Goal: Task Accomplishment & Management: Manage account settings

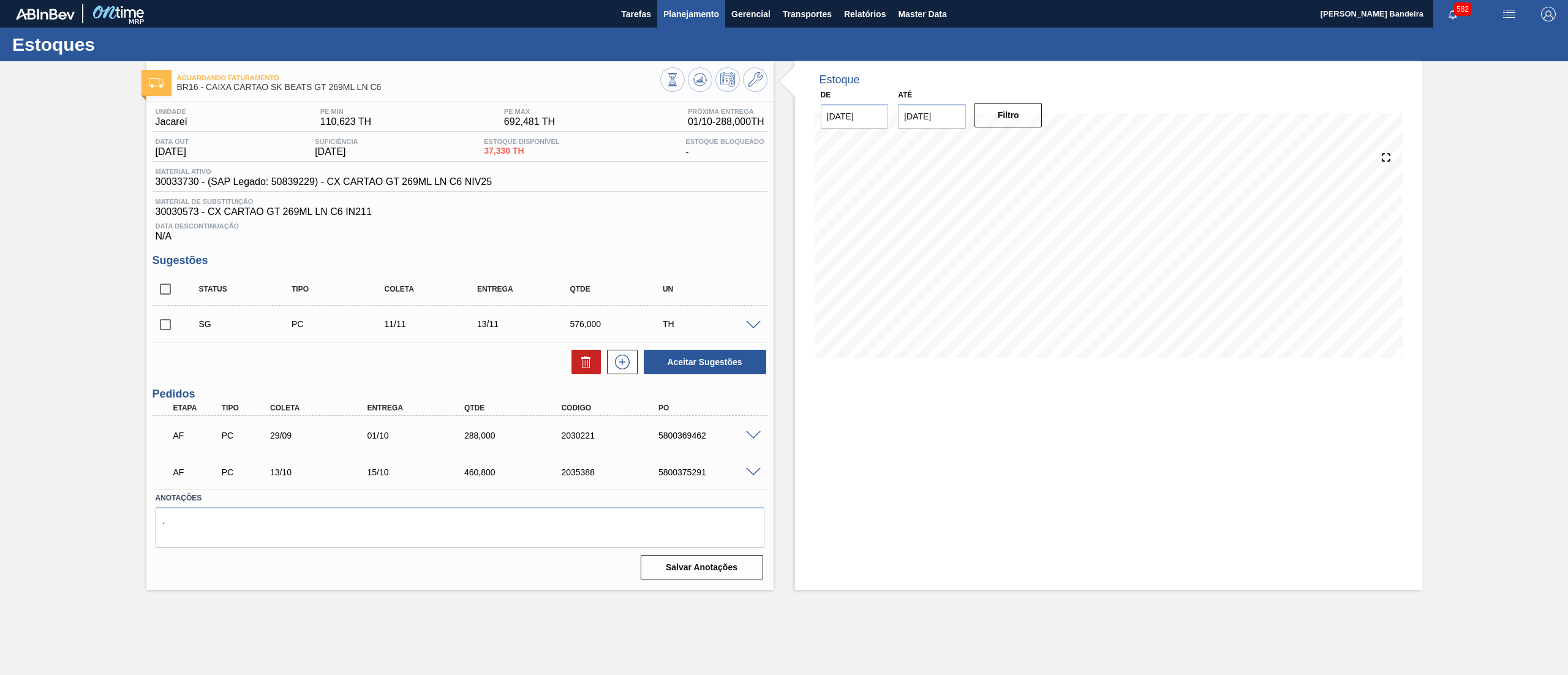
click at [693, 17] on span "Planejamento" at bounding box center [691, 14] width 56 height 15
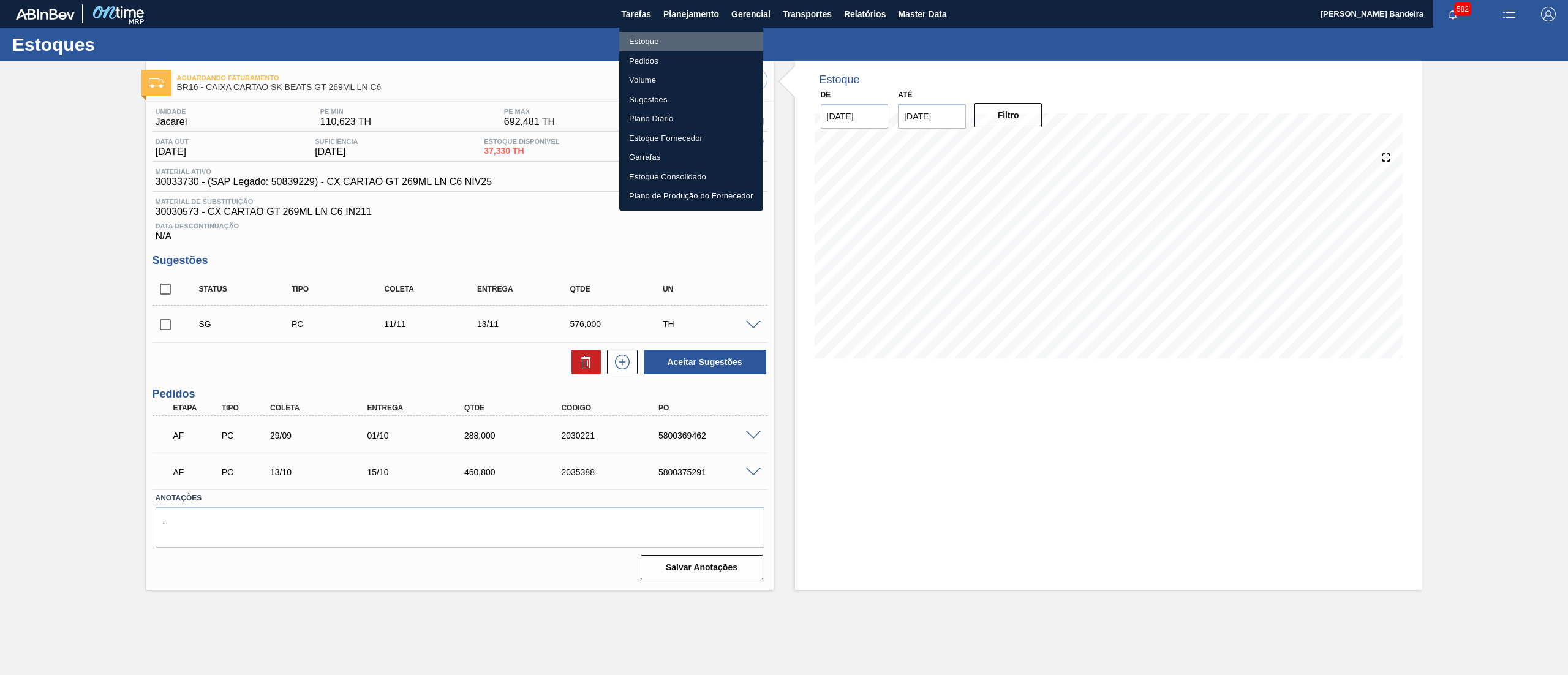
click at [667, 39] on li "Estoque" at bounding box center [691, 42] width 144 height 20
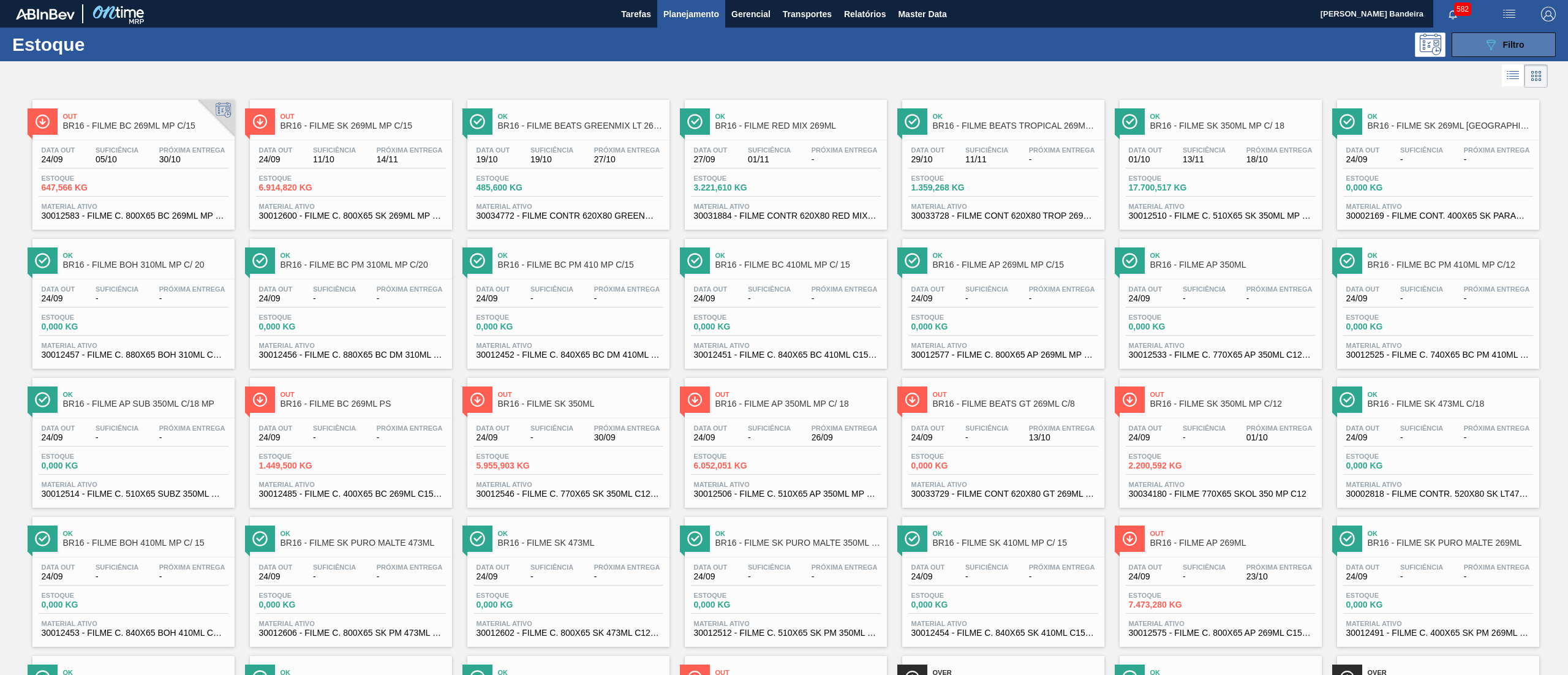
click at [1526, 39] on button "089F7B8B-B2A5-4AFE-B5C0-19BA573D28AC Filtro" at bounding box center [1503, 45] width 104 height 25
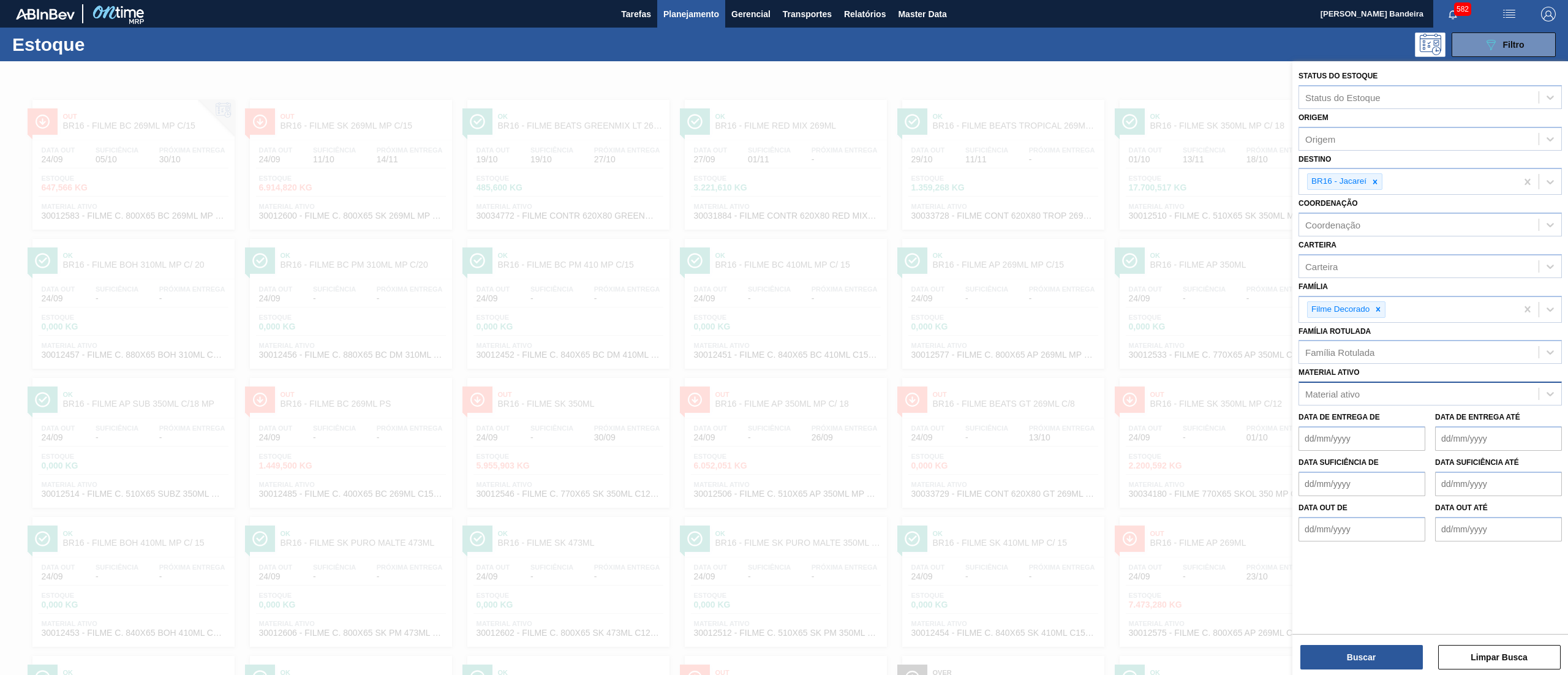
click at [1362, 387] on div "Material ativo" at bounding box center [1419, 394] width 240 height 18
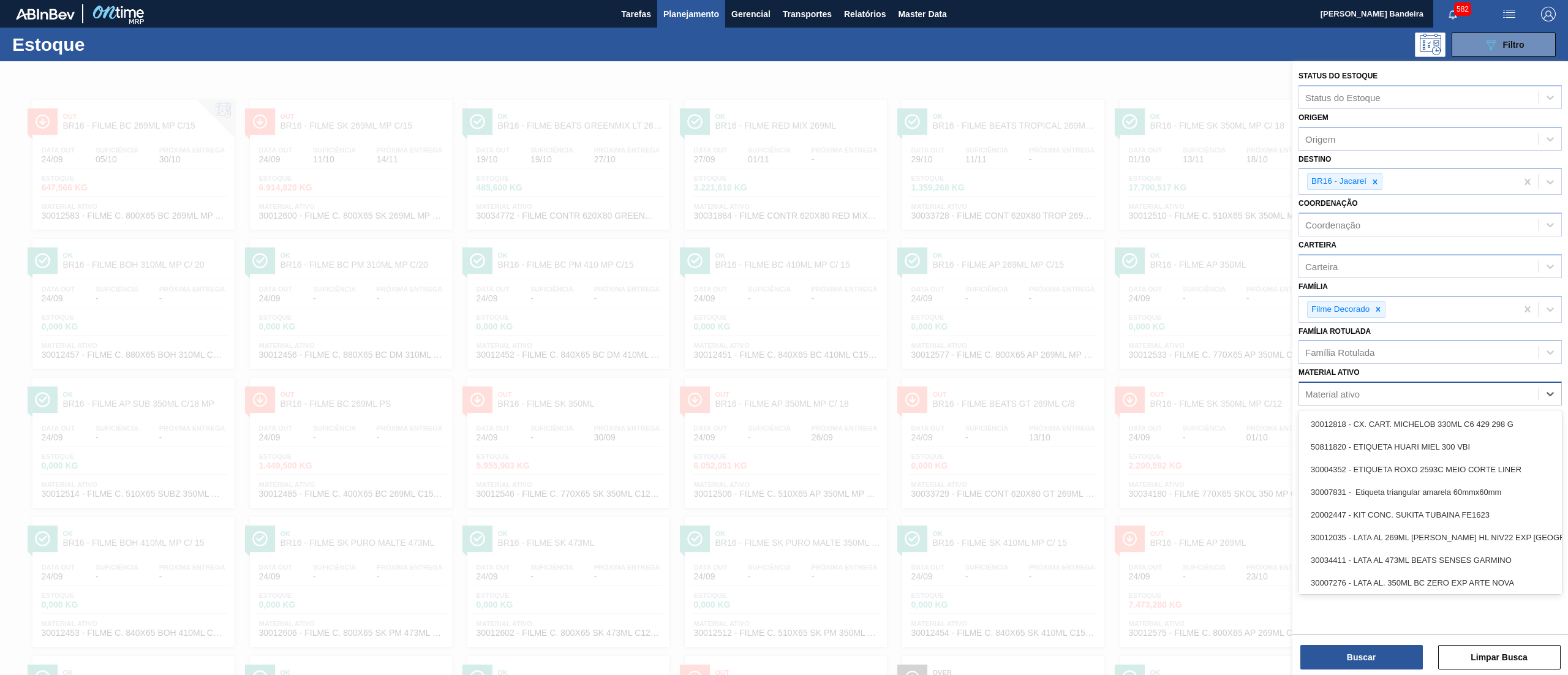
paste ativo "30034672"
type ativo "30034672"
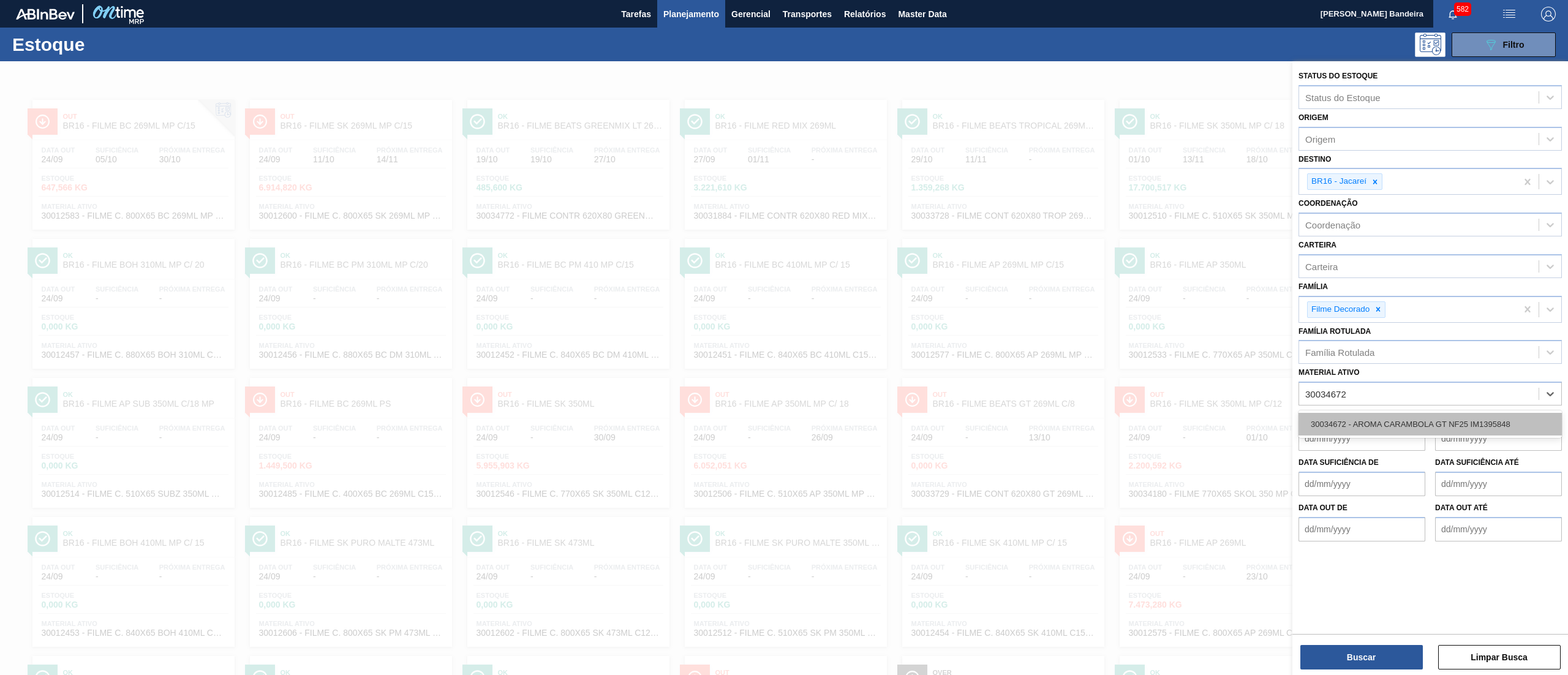
click at [1367, 424] on div "30034672 - AROMA CARAMBOLA GT NF25 IM1395848" at bounding box center [1430, 424] width 264 height 23
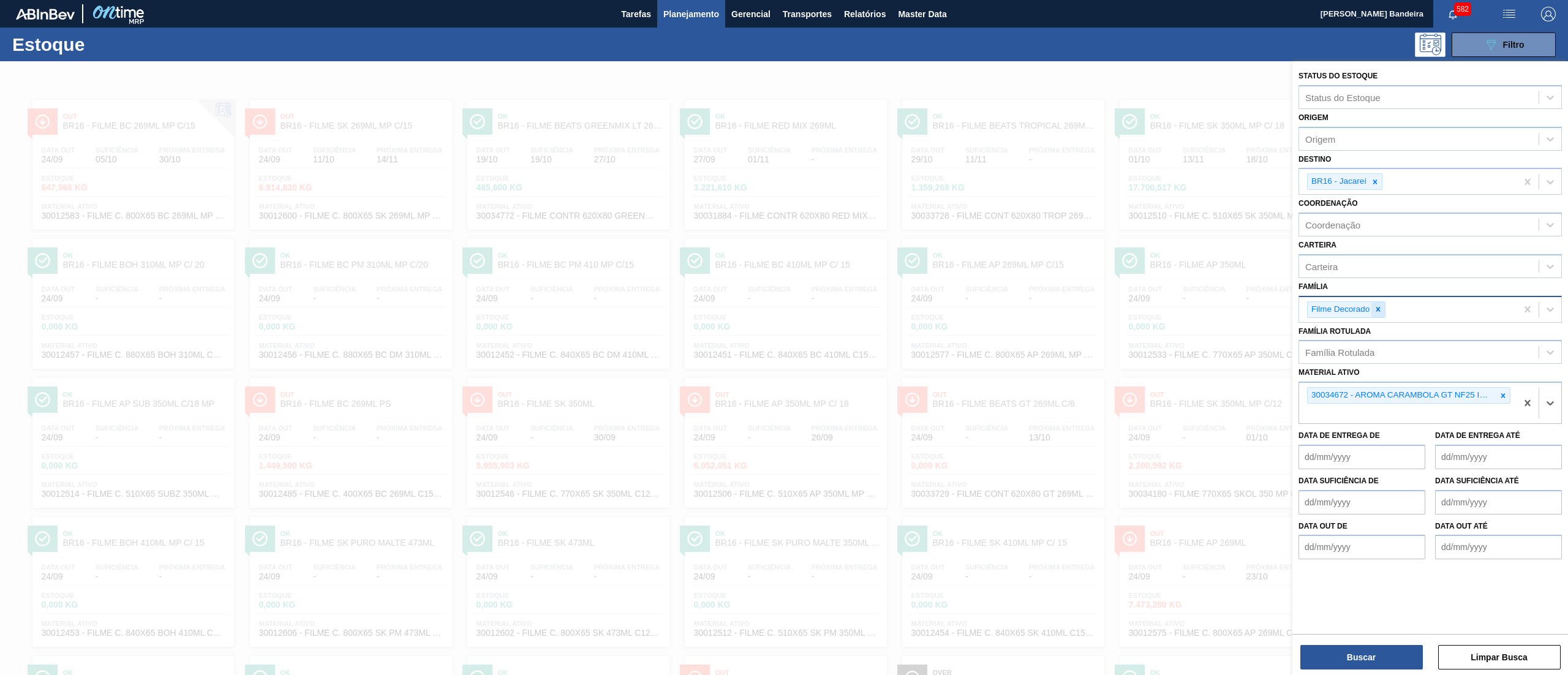
click at [1374, 305] on icon at bounding box center [1378, 309] width 9 height 9
click at [1371, 178] on icon at bounding box center [1375, 182] width 9 height 9
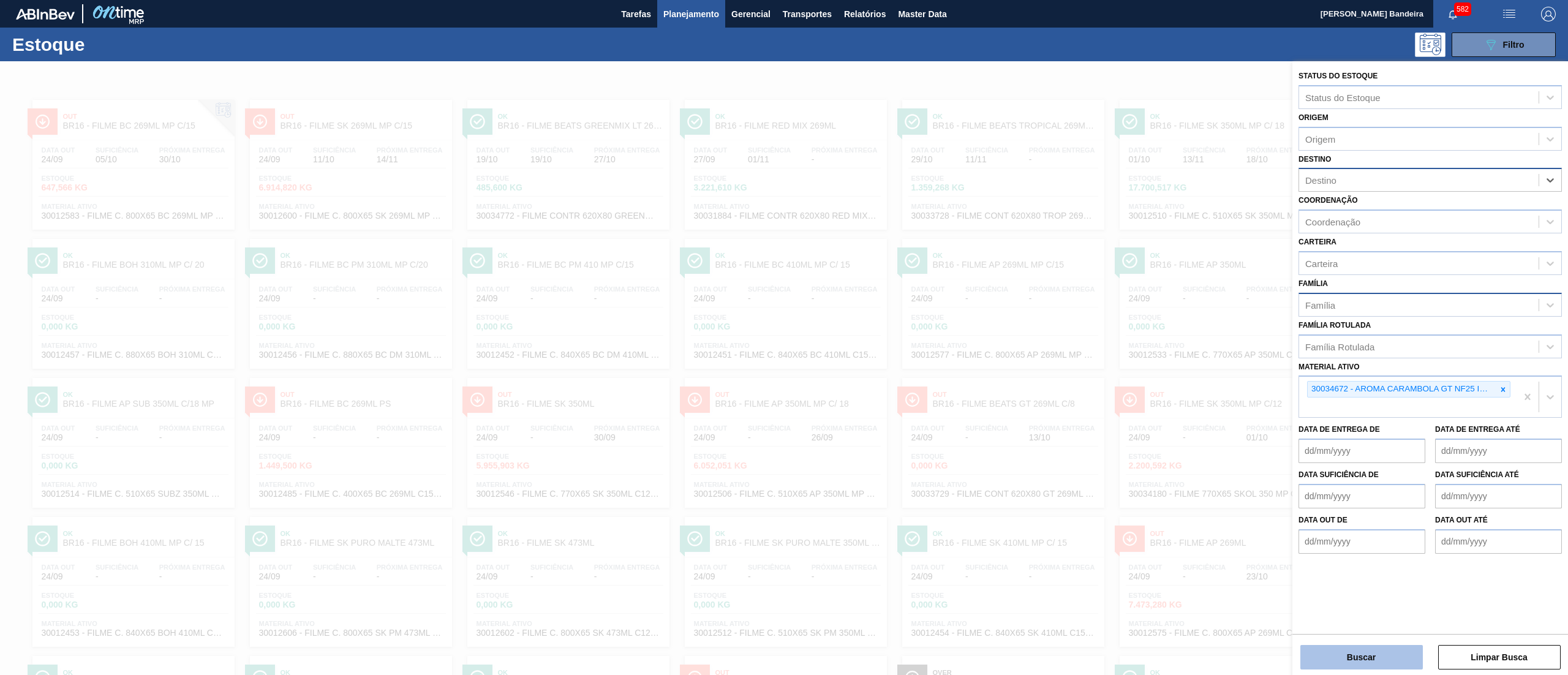
click at [1338, 649] on button "Buscar" at bounding box center [1361, 657] width 122 height 25
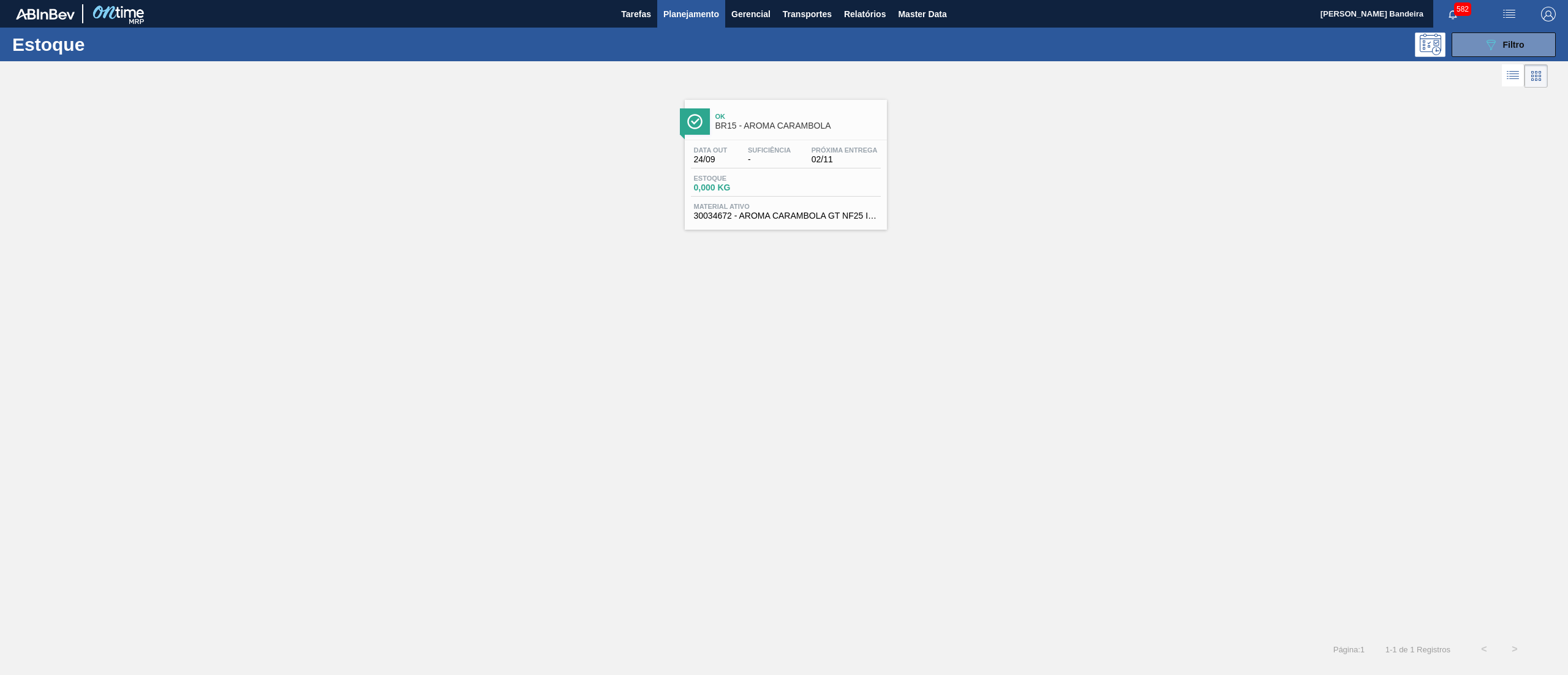
click at [776, 195] on div "Estoque 0,000 KG" at bounding box center [786, 186] width 190 height 22
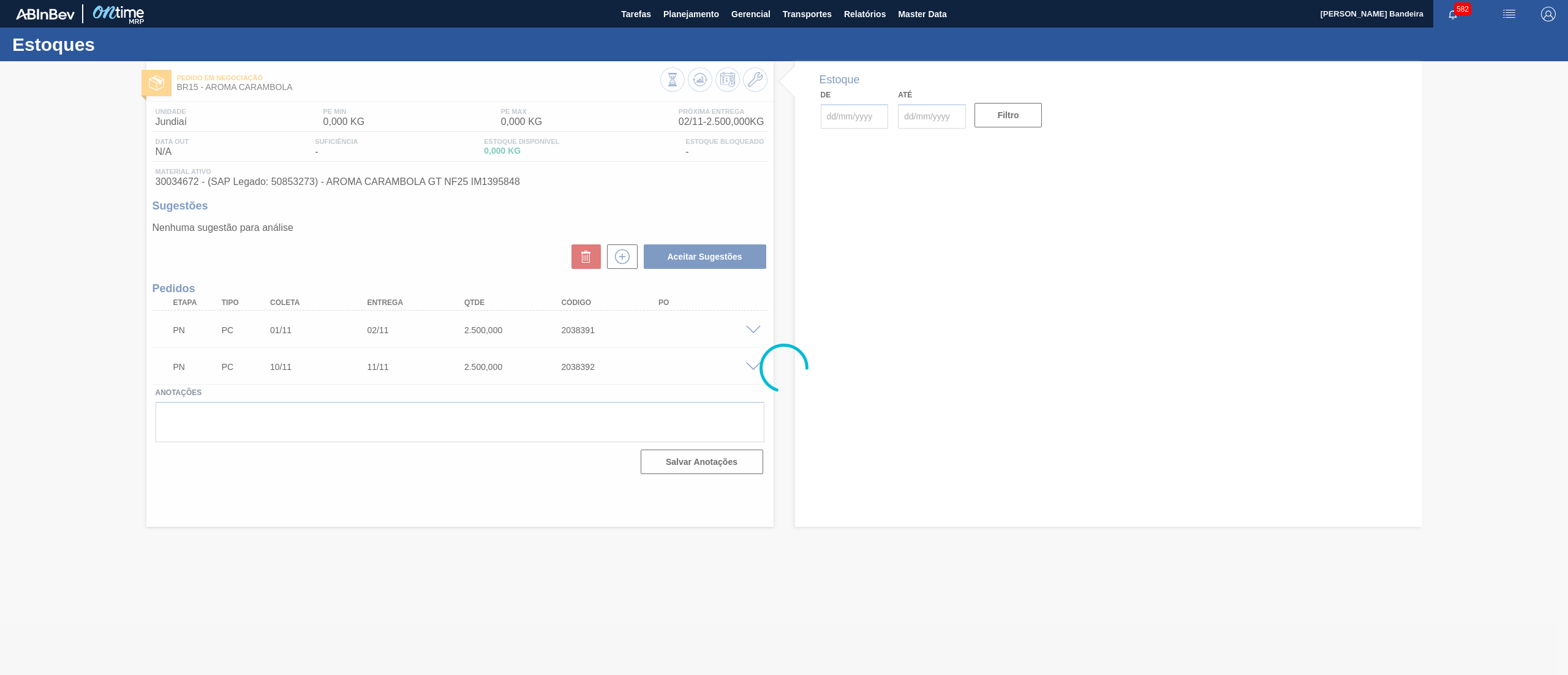
type input "[DATE]"
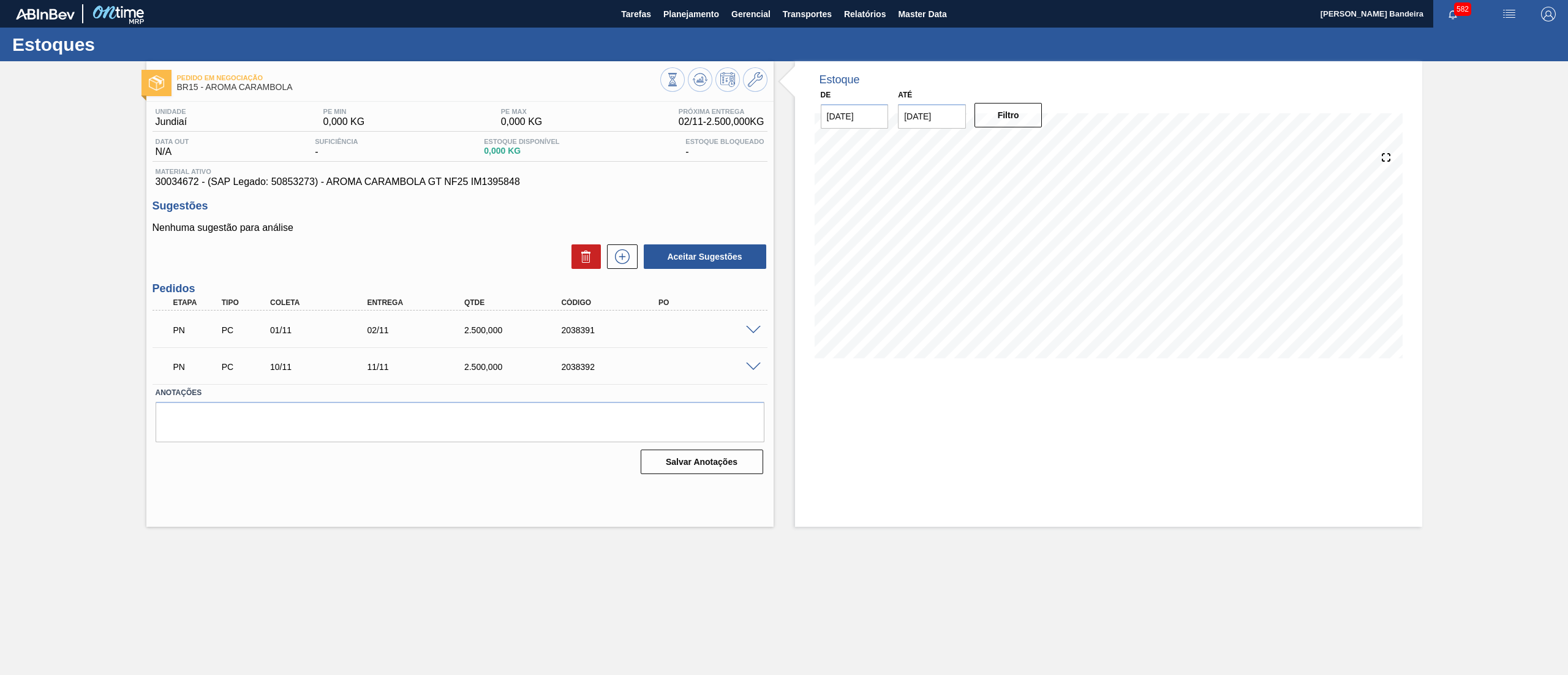
click at [751, 360] on div "PN PC 10/11 11/11 2.500,000 2038392" at bounding box center [460, 366] width 615 height 31
click at [754, 360] on div "PN PC 10/11 11/11 2.500,000 2038392" at bounding box center [460, 366] width 615 height 31
click at [746, 364] on span at bounding box center [754, 367] width 15 height 9
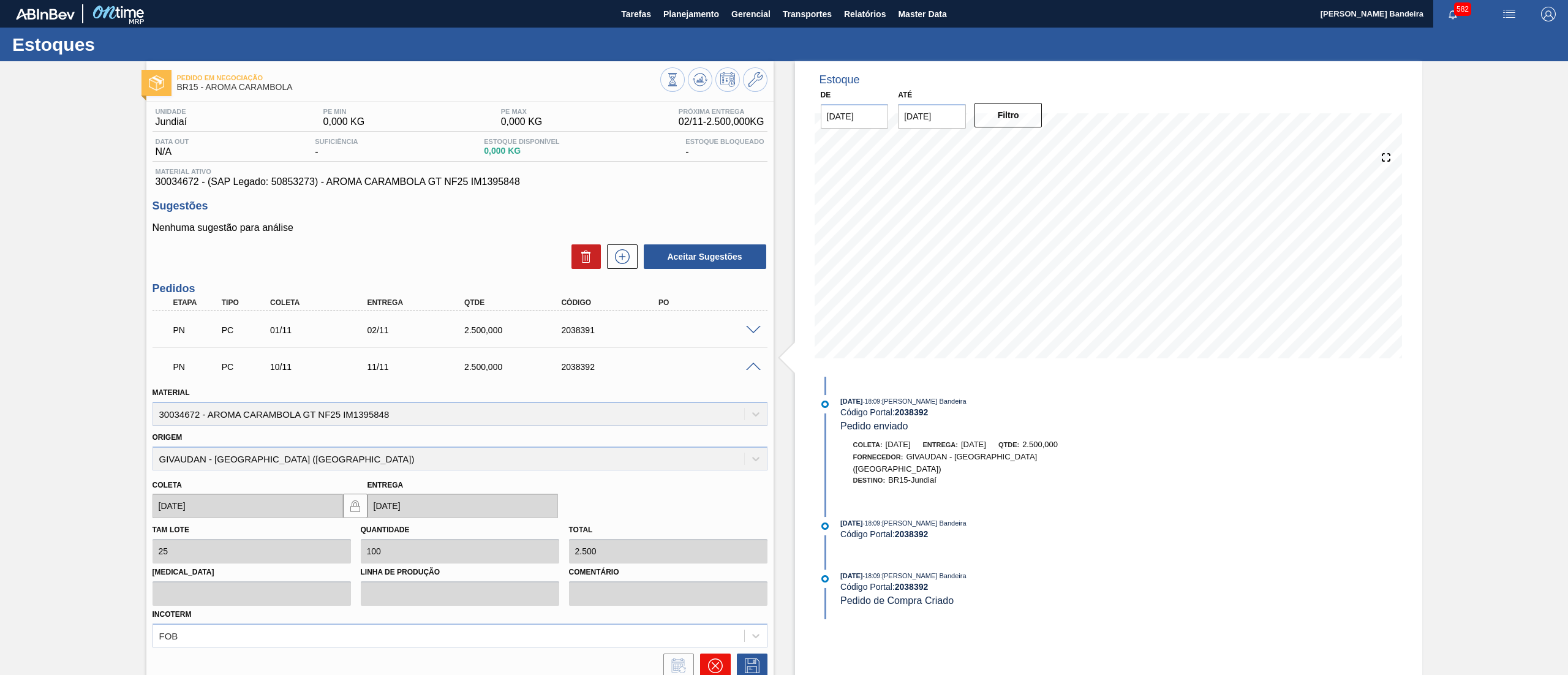
click at [711, 658] on icon at bounding box center [715, 666] width 15 height 15
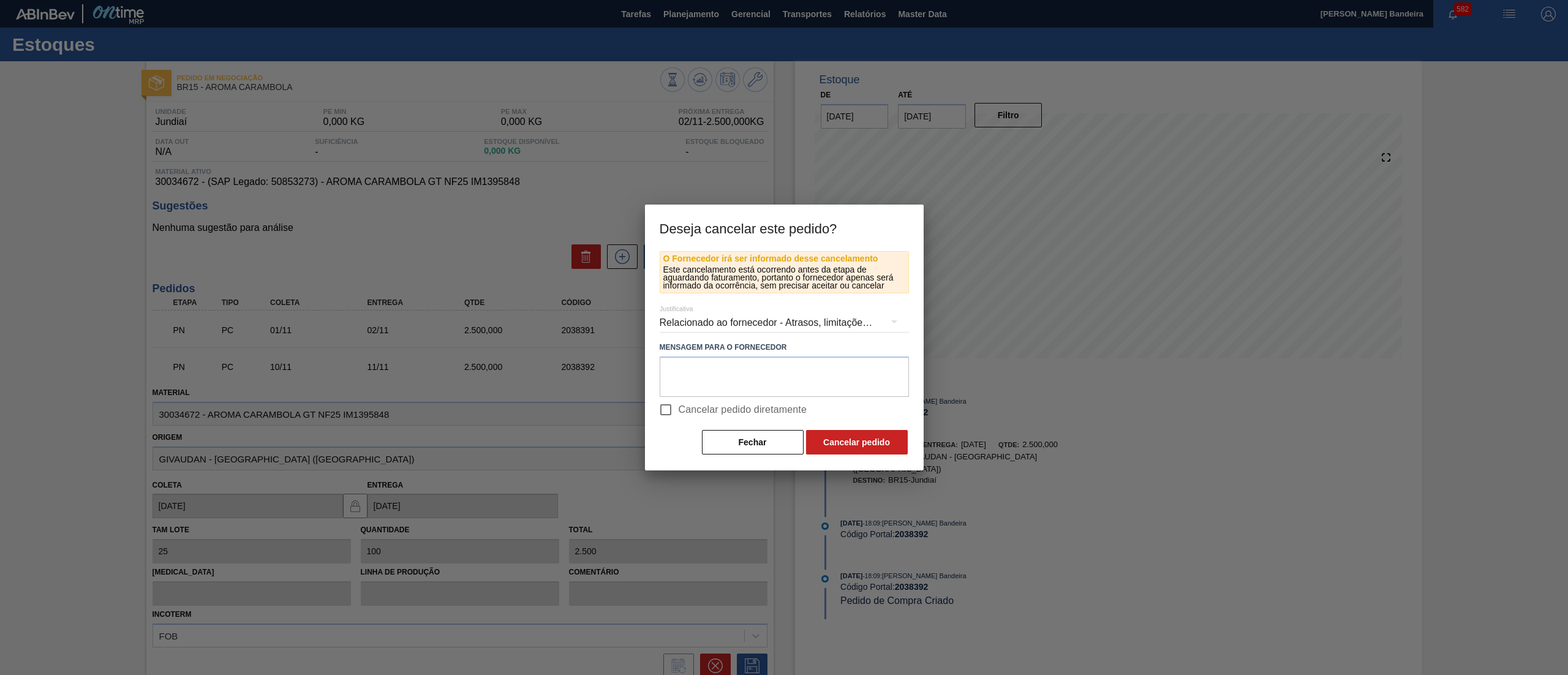
click at [711, 309] on div "Relacionado ao fornecedor - Atrasos, limitações de capacidade, etc." at bounding box center [784, 323] width 250 height 34
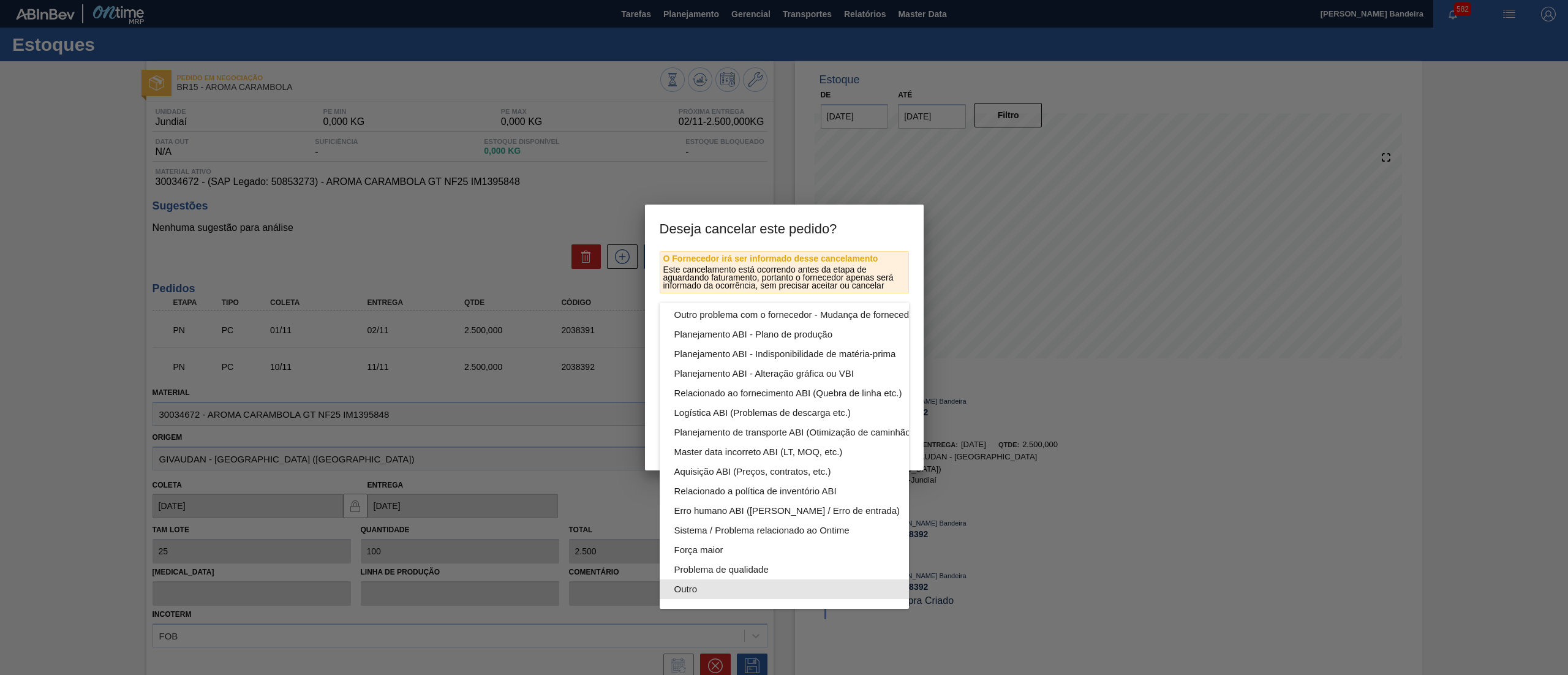
click at [734, 580] on div "Outro" at bounding box center [813, 590] width 277 height 20
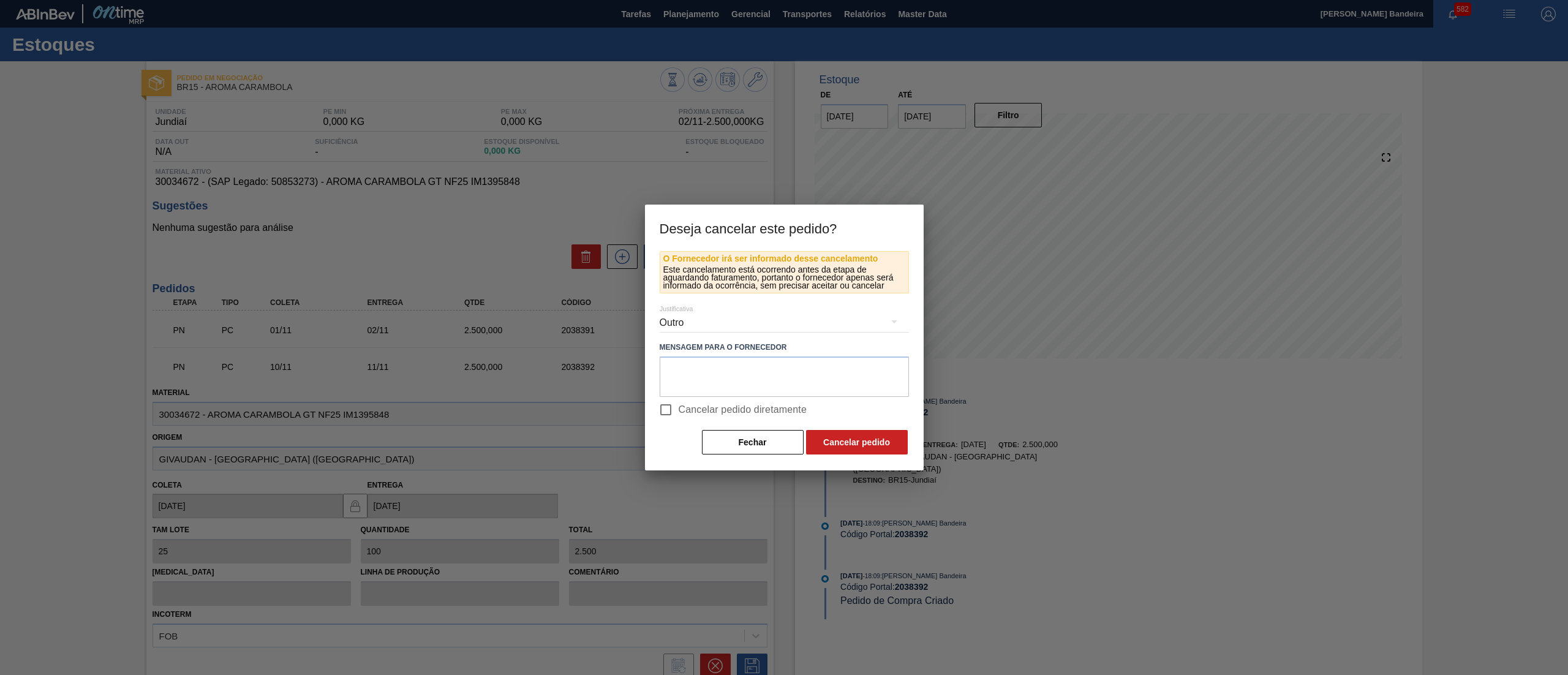
scroll to position [85, 0]
click at [667, 412] on input "Cancelar pedido diretamente" at bounding box center [666, 410] width 26 height 26
checkbox input "true"
click at [843, 438] on button "Cancelar pedido" at bounding box center [856, 443] width 101 height 25
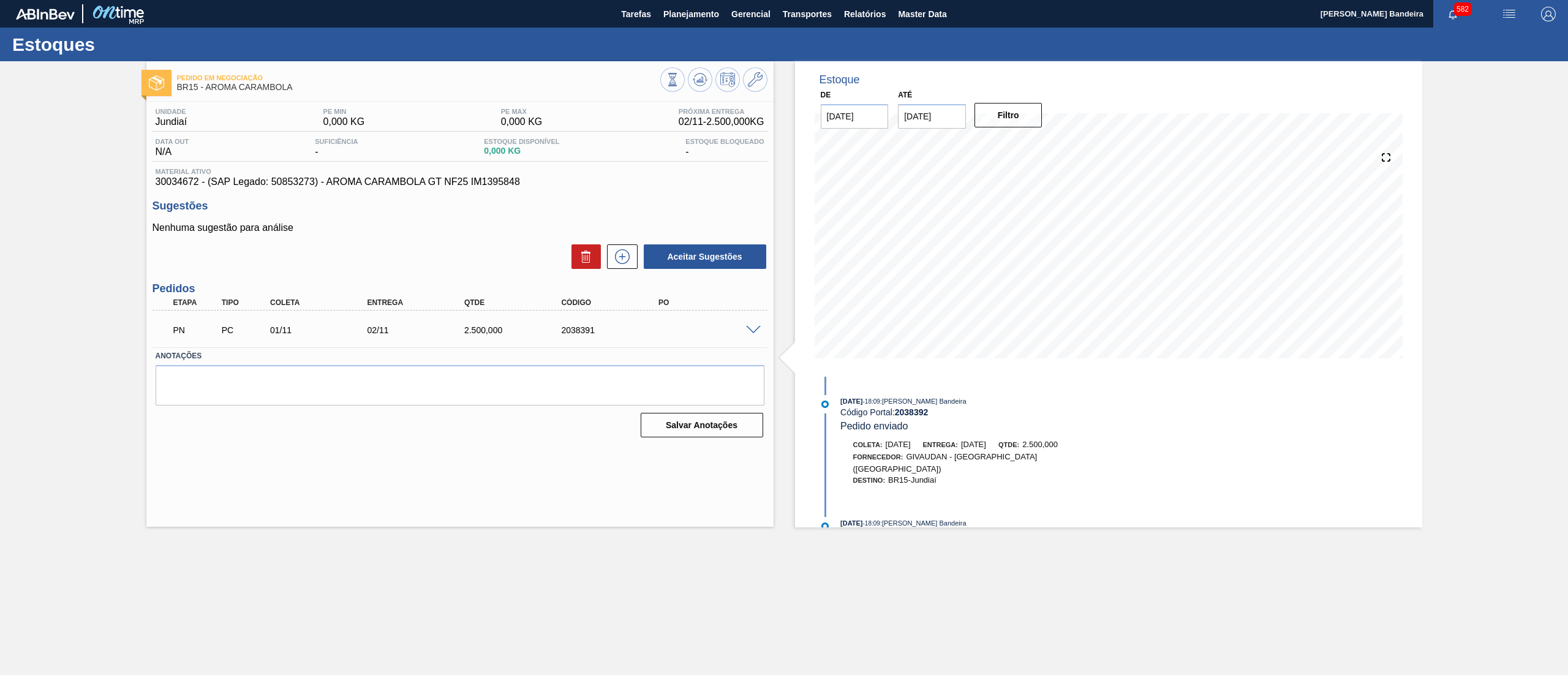
click at [758, 326] on span at bounding box center [754, 330] width 15 height 9
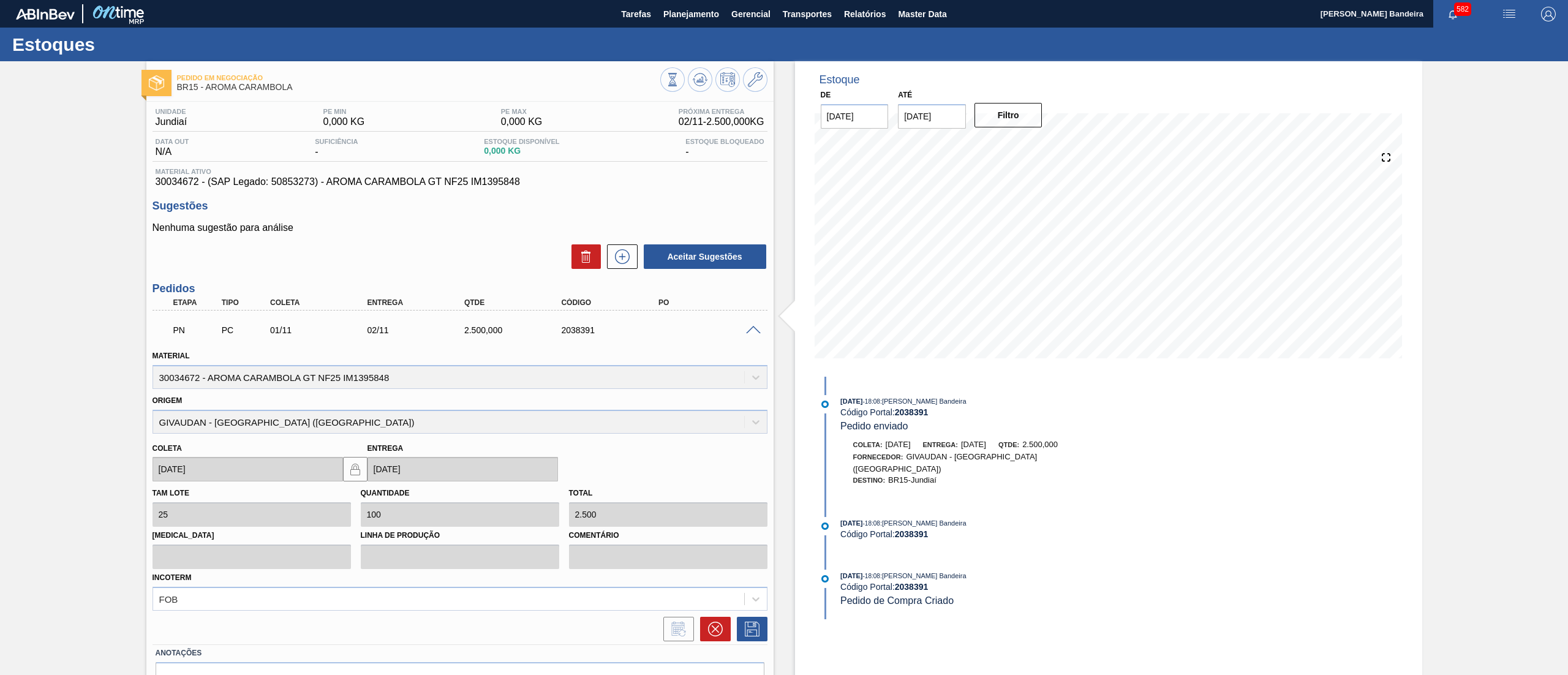
scroll to position [69, 0]
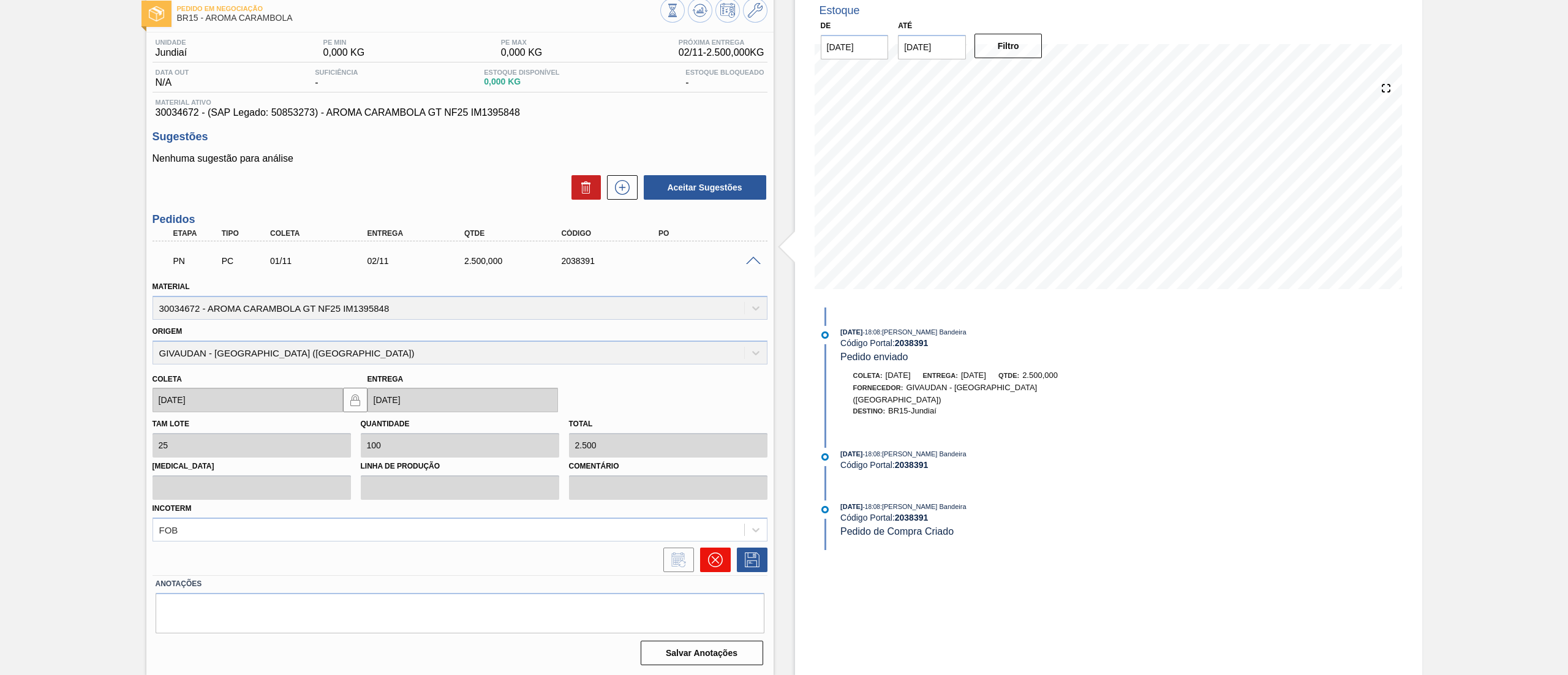
click at [704, 562] on button at bounding box center [715, 560] width 31 height 25
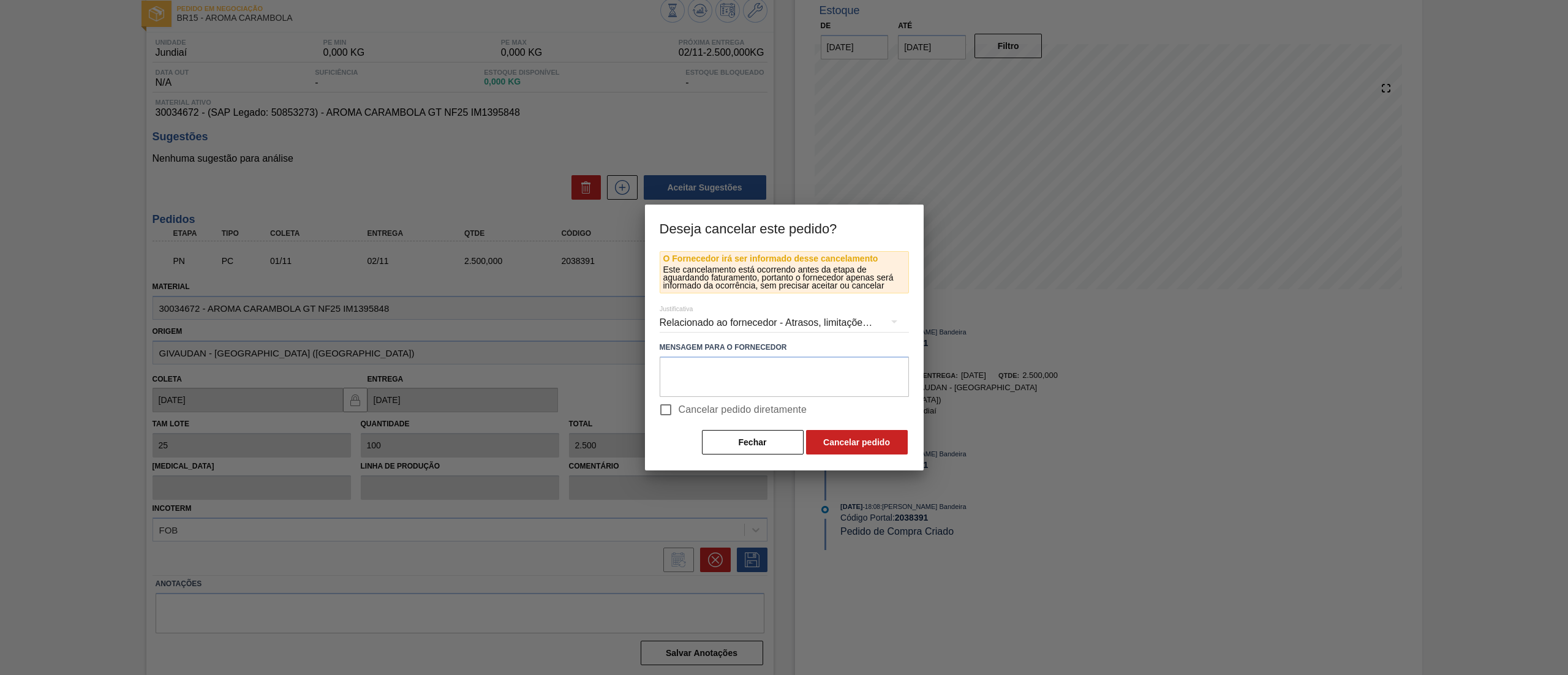
click at [716, 318] on div "Relacionado ao fornecedor - Atrasos, limitações de capacidade, etc." at bounding box center [784, 323] width 250 height 34
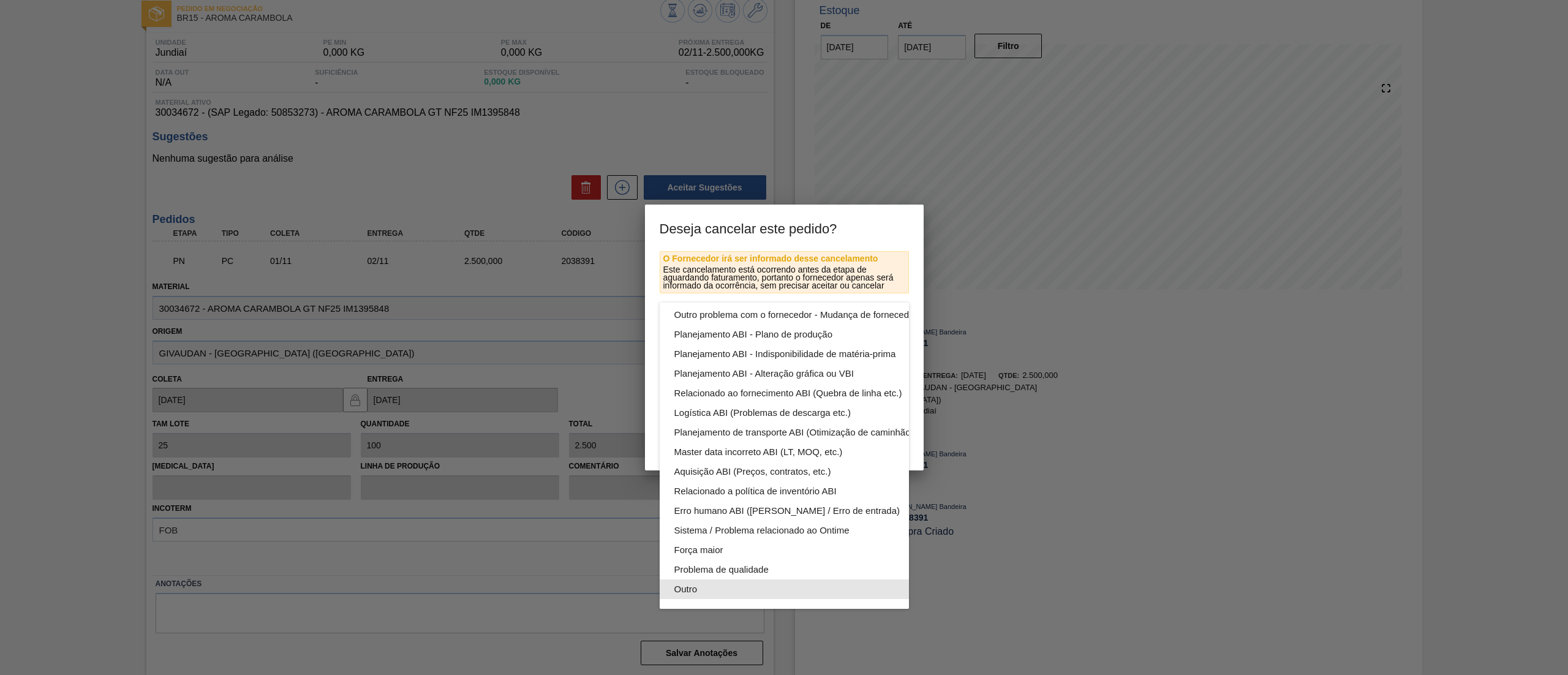
click at [756, 580] on div "Outro" at bounding box center [813, 590] width 277 height 20
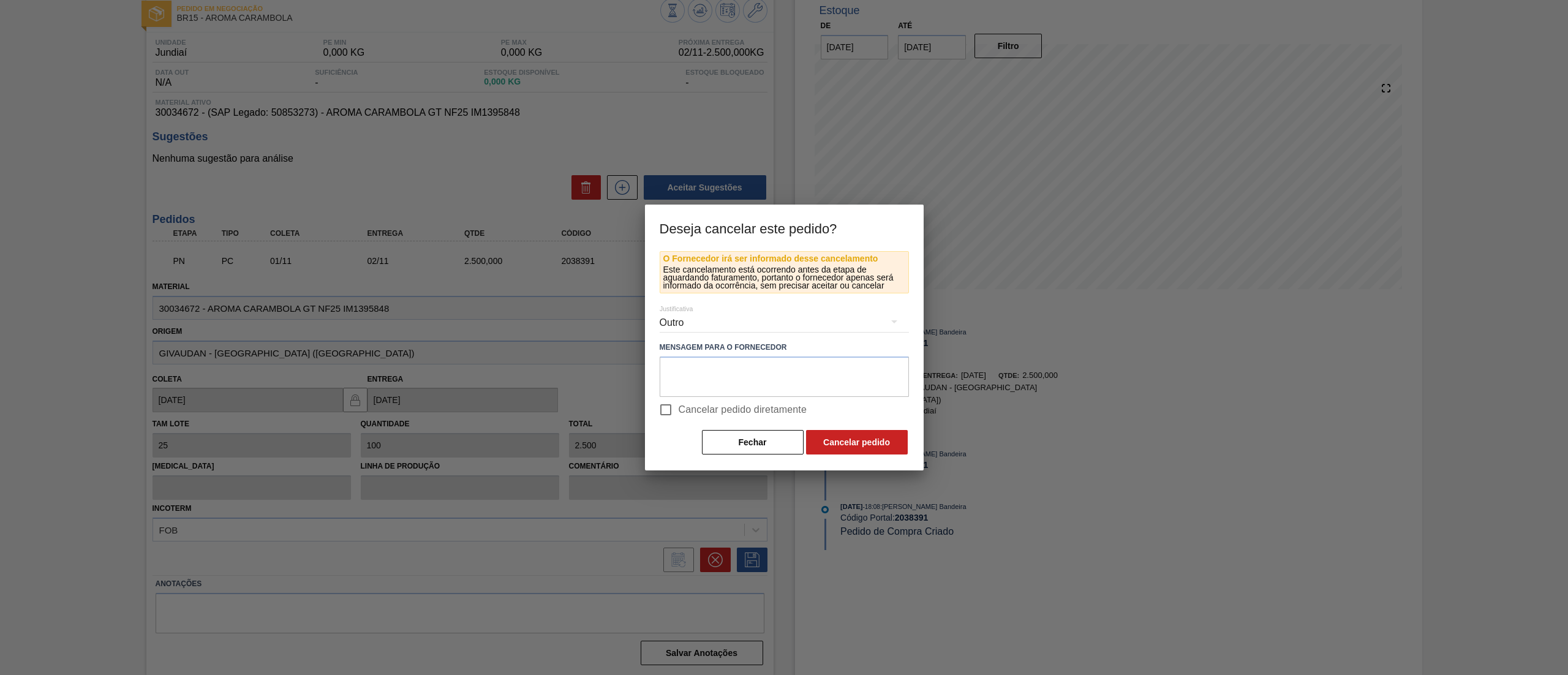
scroll to position [85, 0]
click at [664, 417] on input "Cancelar pedido diretamente" at bounding box center [666, 410] width 26 height 26
checkbox input "true"
click at [854, 457] on div "O Fornecedor irá ser informado desse cancelamento Este cancelamento está ocorre…" at bounding box center [784, 361] width 278 height 219
click at [855, 441] on button "Cancelar pedido" at bounding box center [856, 443] width 101 height 25
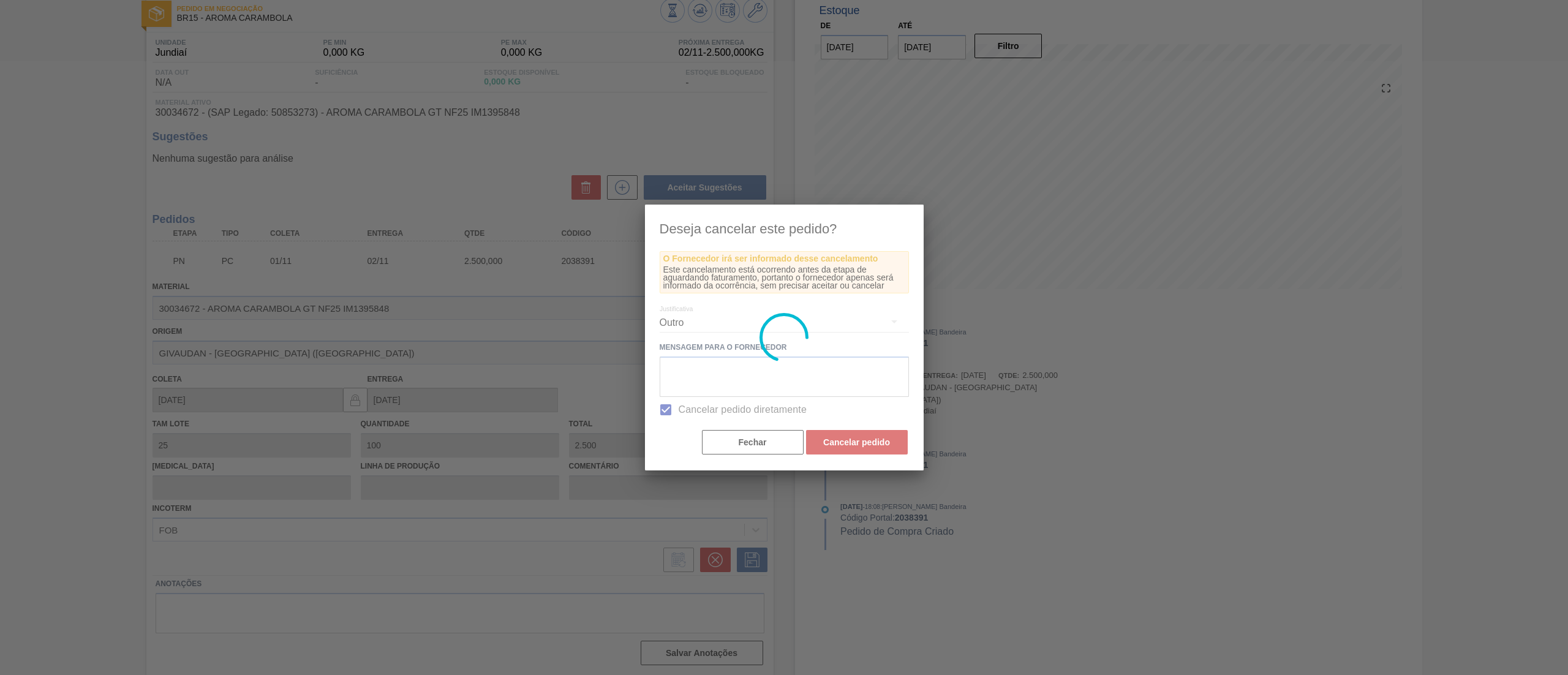
scroll to position [0, 0]
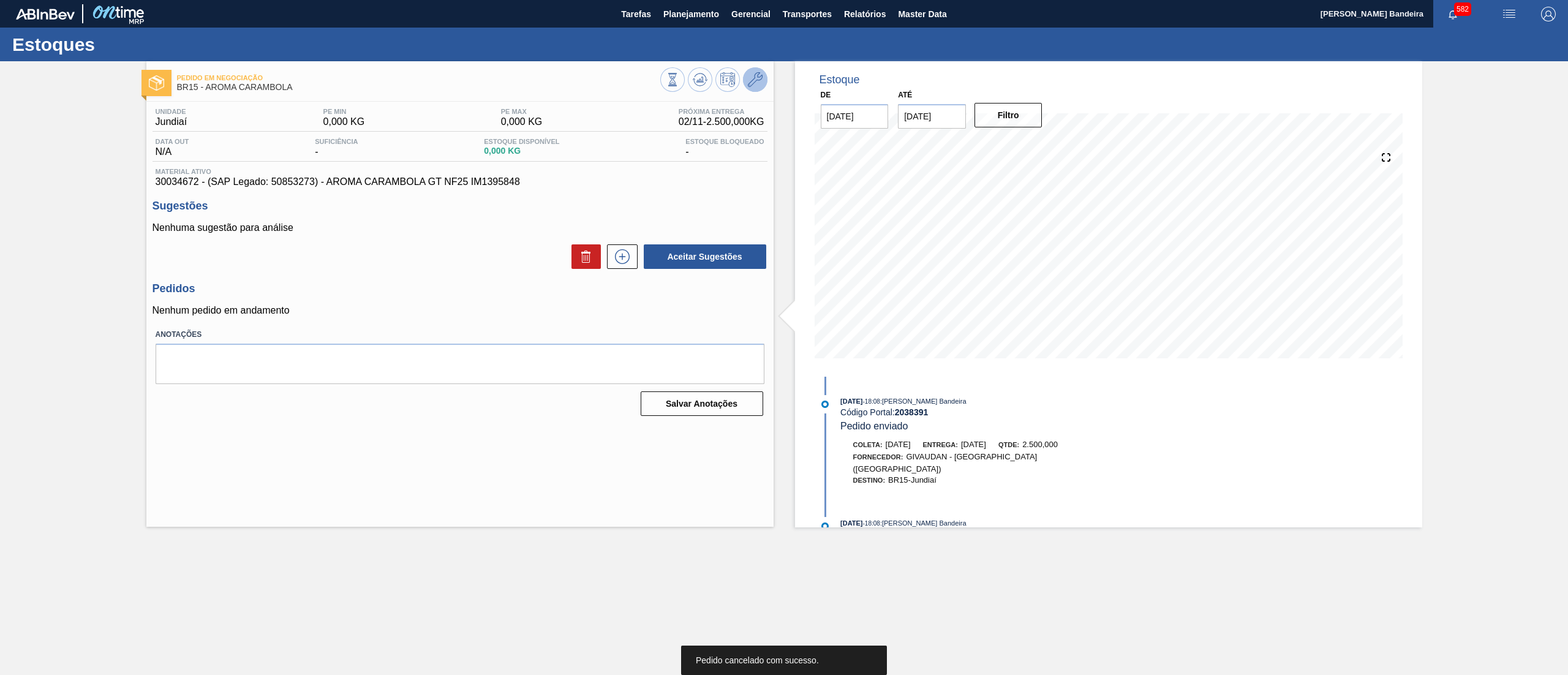
click at [760, 82] on icon at bounding box center [755, 80] width 15 height 15
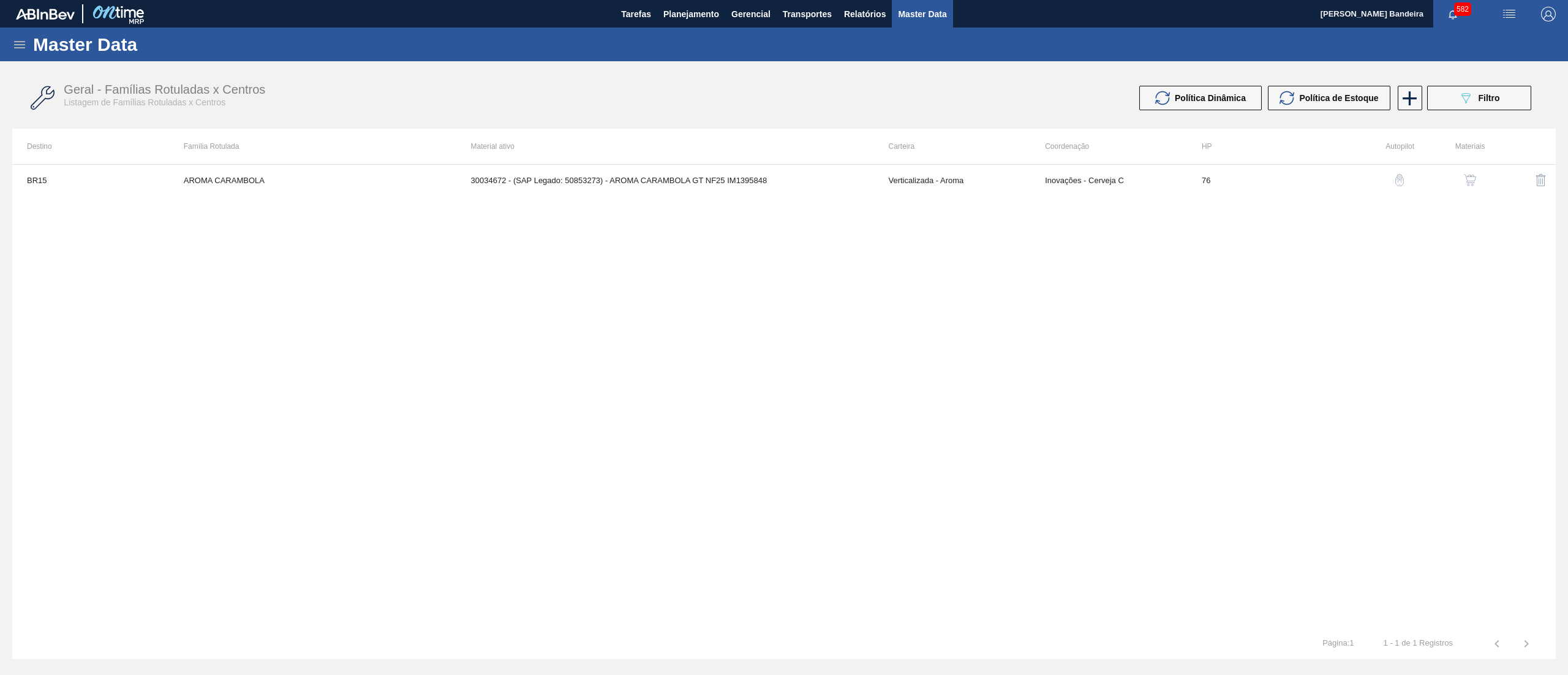
click at [1473, 183] on img "button" at bounding box center [1470, 180] width 12 height 12
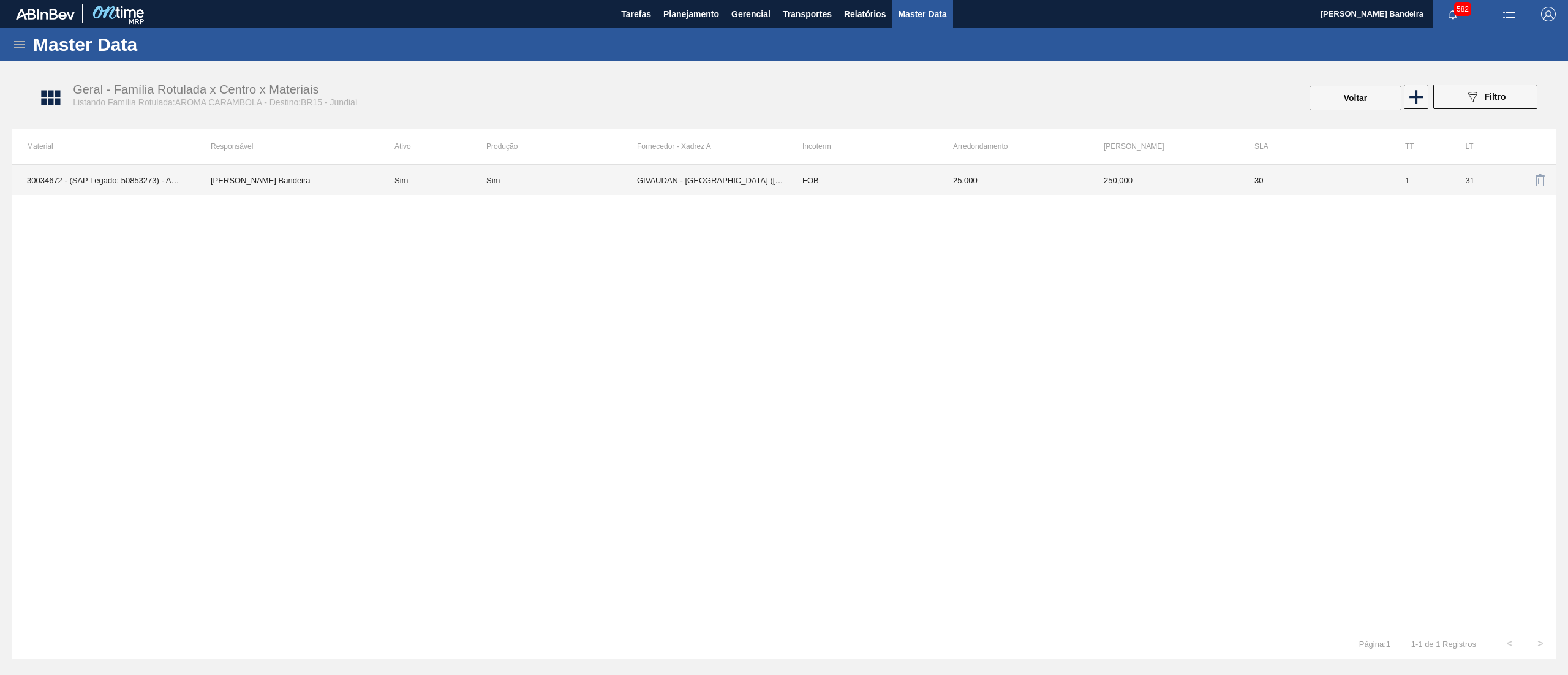
click at [892, 191] on td "FOB" at bounding box center [863, 180] width 151 height 31
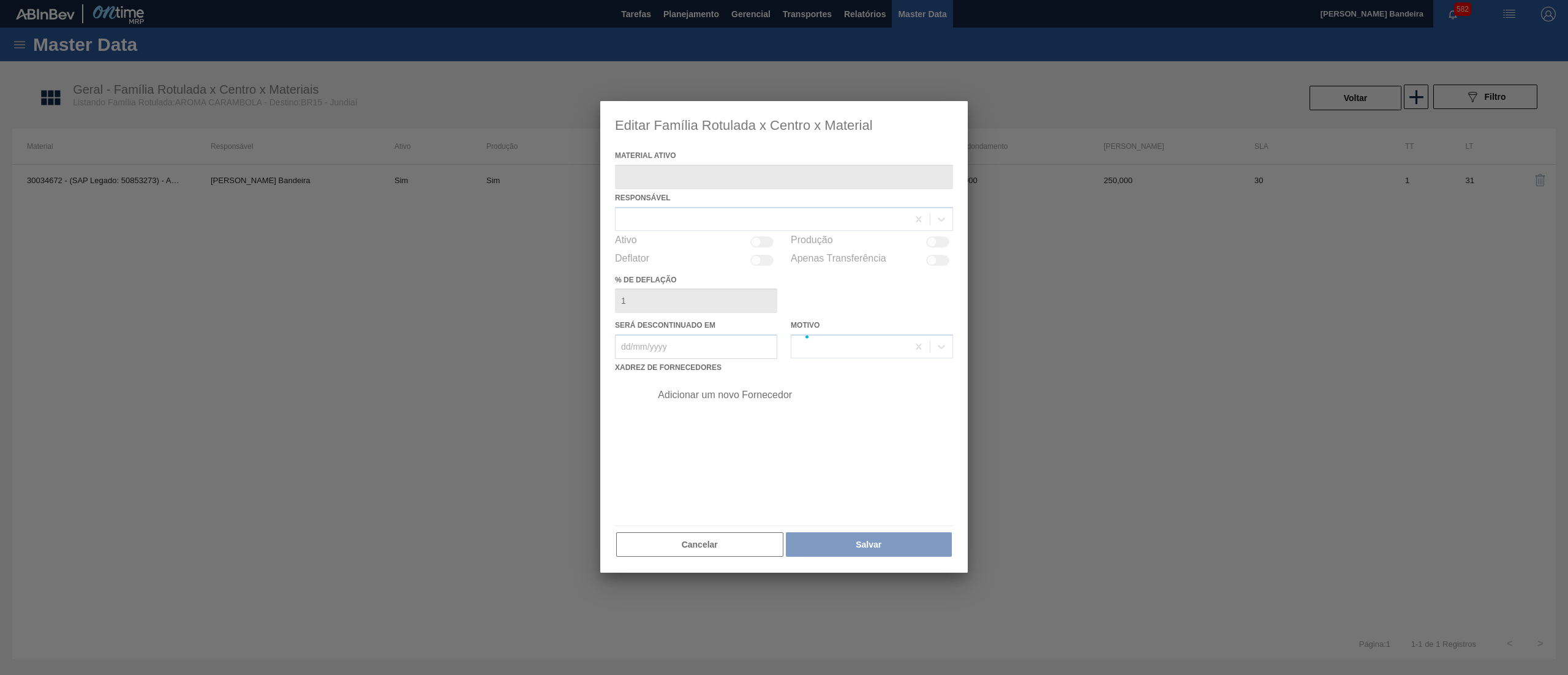
type ativo "30034672 - (SAP Legado: 50853273) - AROMA CARAMBOLA GT NF25 IM1395848"
checkbox input "true"
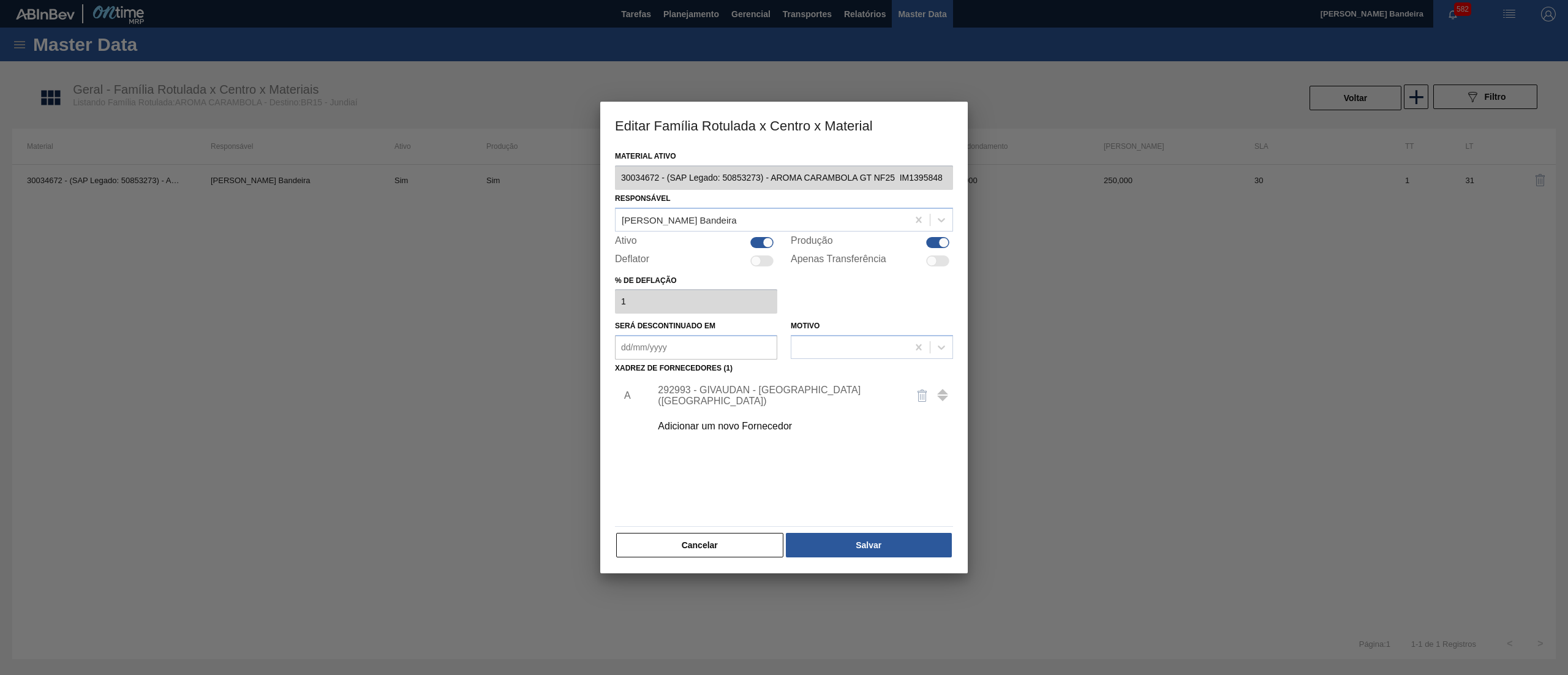
click at [782, 393] on div "292993 - GIVAUDAN - [GEOGRAPHIC_DATA] ([GEOGRAPHIC_DATA])" at bounding box center [778, 396] width 240 height 22
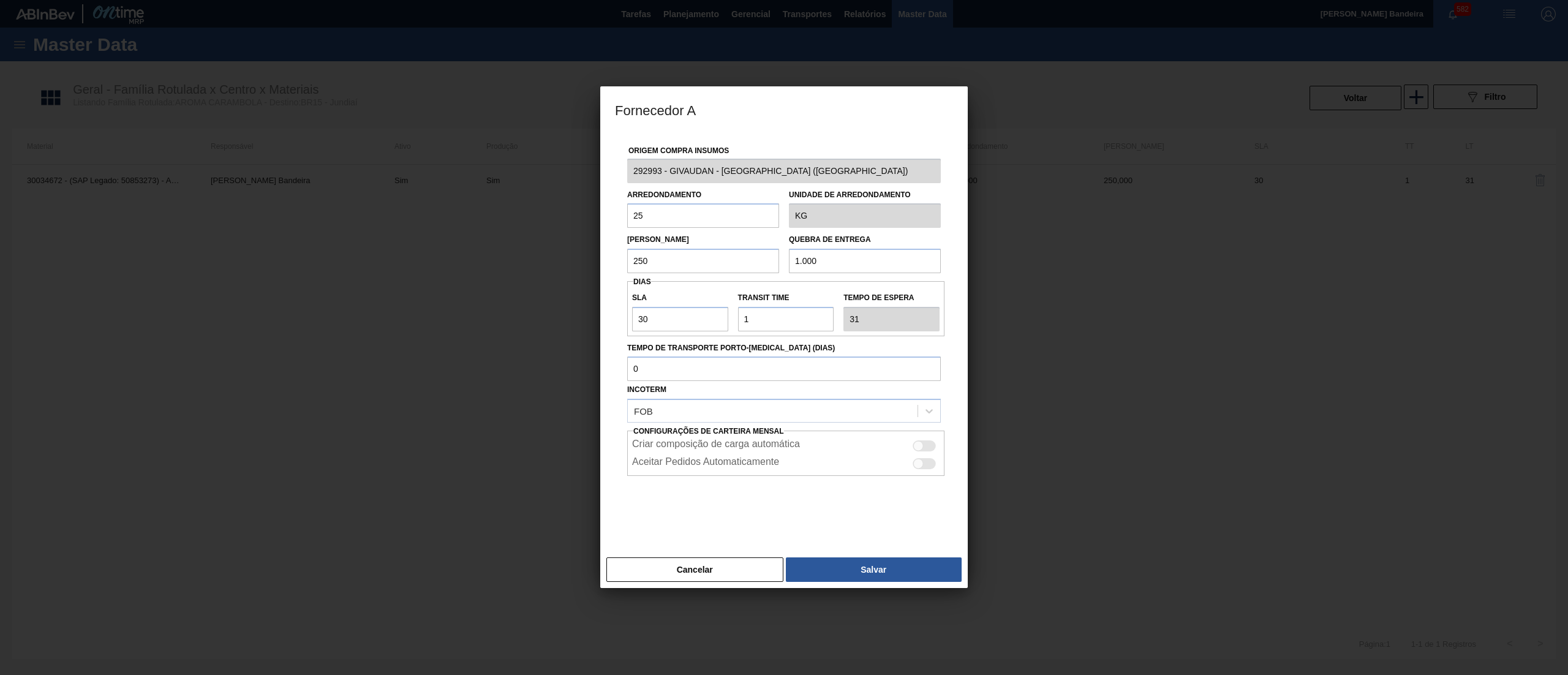
drag, startPoint x: 687, startPoint y: 227, endPoint x: 554, endPoint y: 227, distance: 133.0
click at [554, 227] on div "Fornecedor A Origem Compra Insumos 292993 - GIVAUDAN - [GEOGRAPHIC_DATA] ([GEOG…" at bounding box center [784, 338] width 1568 height 675
click at [674, 203] on input "25" at bounding box center [703, 216] width 152 height 25
click at [900, 254] on input "1.000" at bounding box center [865, 261] width 152 height 25
drag, startPoint x: 897, startPoint y: 267, endPoint x: 738, endPoint y: 269, distance: 159.0
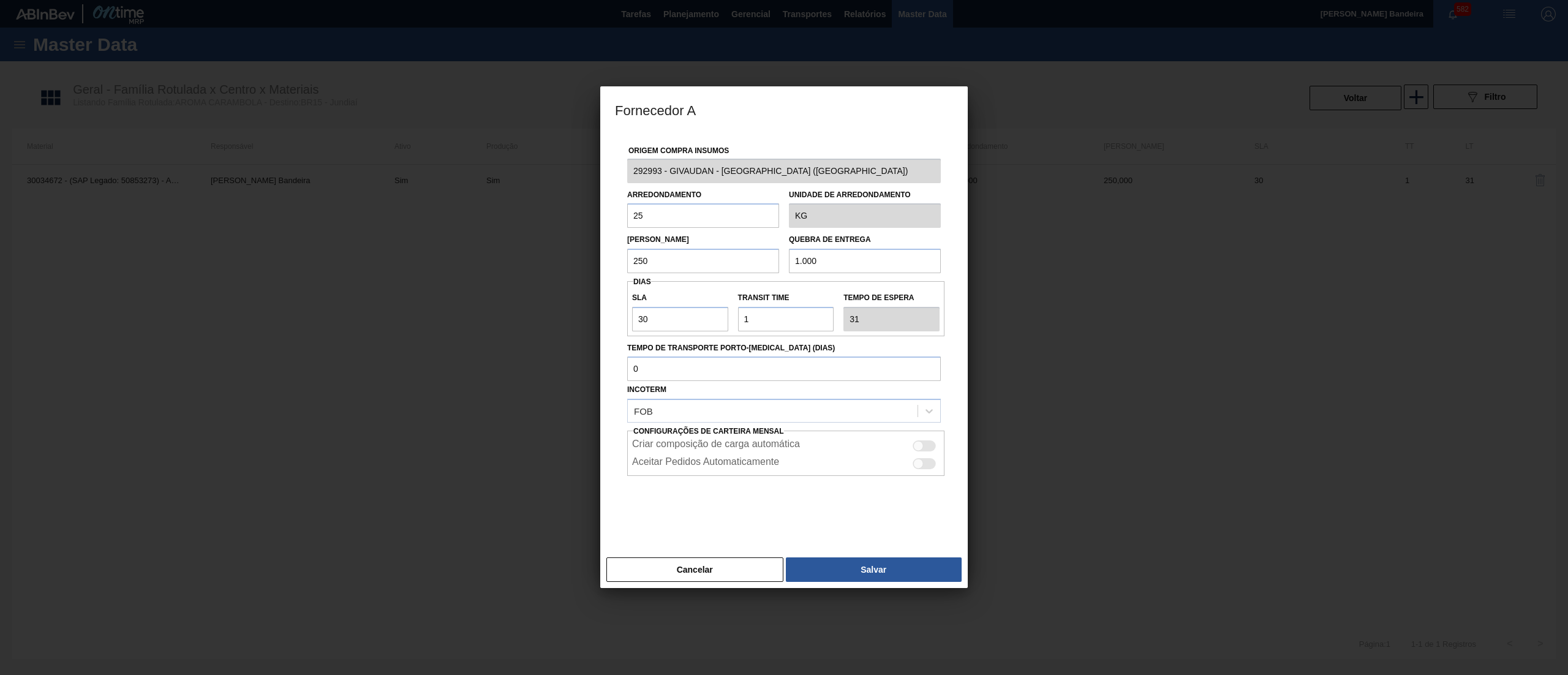
click at [738, 269] on div "Lote Mínimo 250 Quebra de entrega 1.000" at bounding box center [784, 251] width 323 height 45
drag, startPoint x: 709, startPoint y: 208, endPoint x: 490, endPoint y: 222, distance: 219.4
click at [490, 222] on div "Fornecedor A Origem Compra Insumos 292993 - GIVAUDAN - [GEOGRAPHIC_DATA] ([GEOG…" at bounding box center [784, 338] width 1568 height 675
paste input "1.000"
type input "1.000"
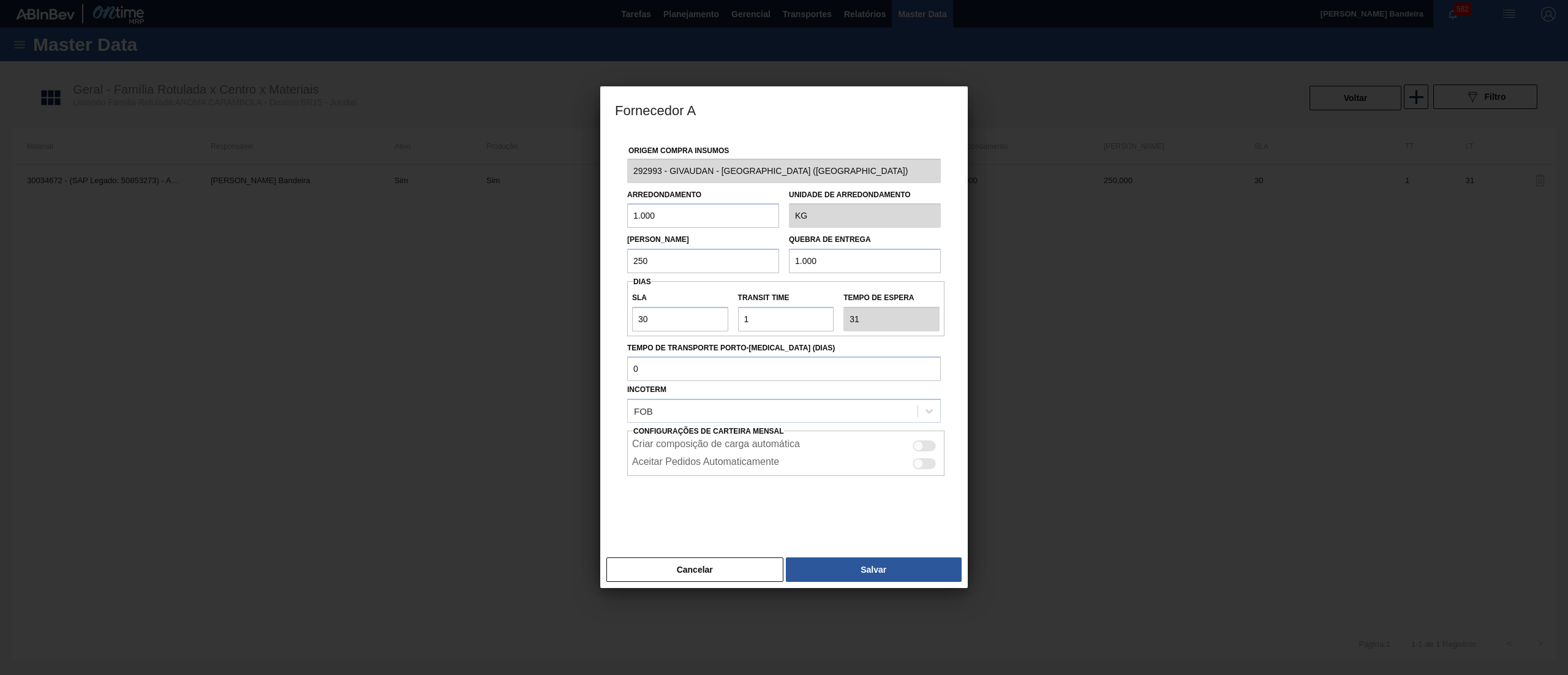
drag, startPoint x: 654, startPoint y: 259, endPoint x: 540, endPoint y: 256, distance: 114.0
click at [540, 256] on div "Fornecedor A Origem Compra Insumos 292993 - GIVAUDAN - [GEOGRAPHIC_DATA] ([GEOG…" at bounding box center [784, 338] width 1568 height 675
paste input "1.00"
type input "1.000"
click at [875, 560] on button "Salvar" at bounding box center [874, 570] width 176 height 25
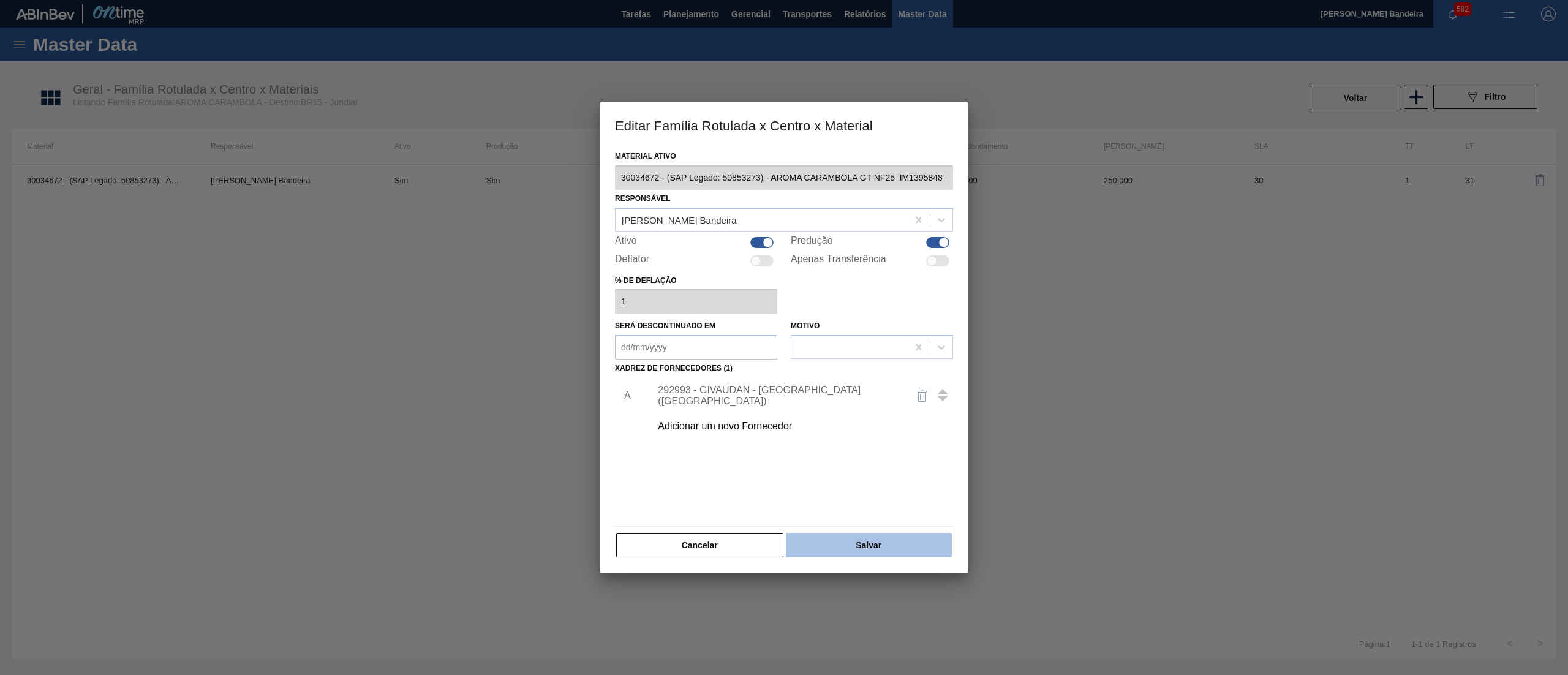
click at [875, 547] on button "Salvar" at bounding box center [869, 545] width 166 height 25
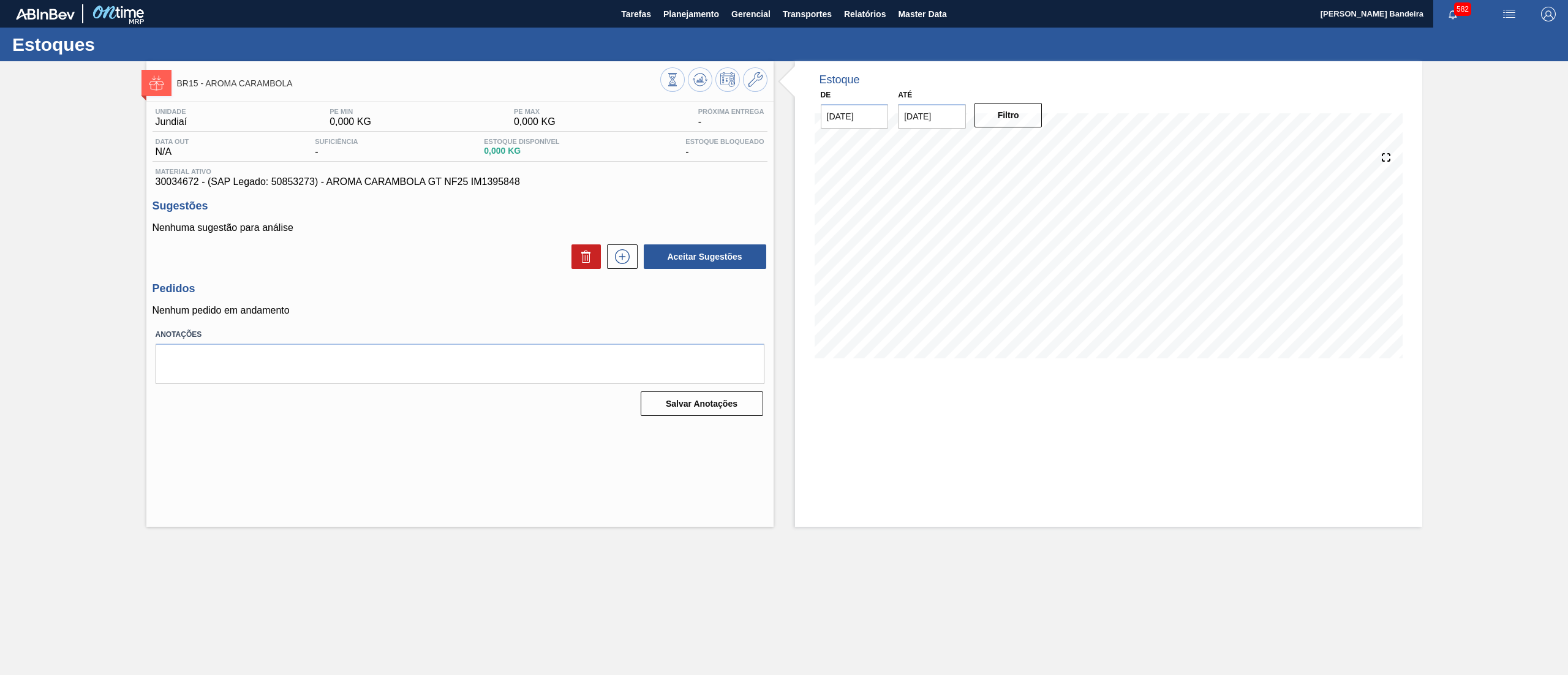
click at [637, 261] on div "Aceitar Sugestões" at bounding box center [702, 257] width 130 height 27
click at [627, 261] on icon at bounding box center [623, 257] width 20 height 15
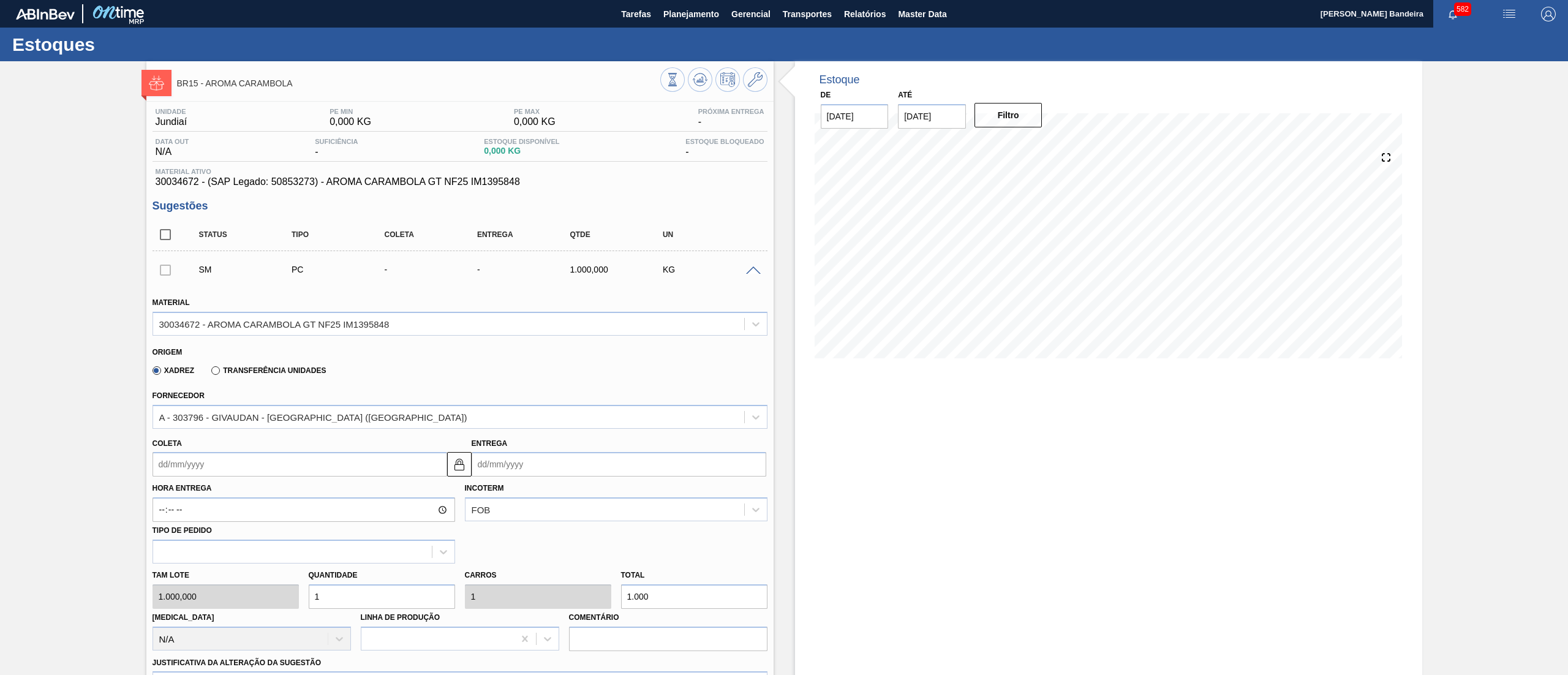
click at [380, 590] on input "1" at bounding box center [382, 597] width 146 height 25
type input "1,5"
type input "1.500"
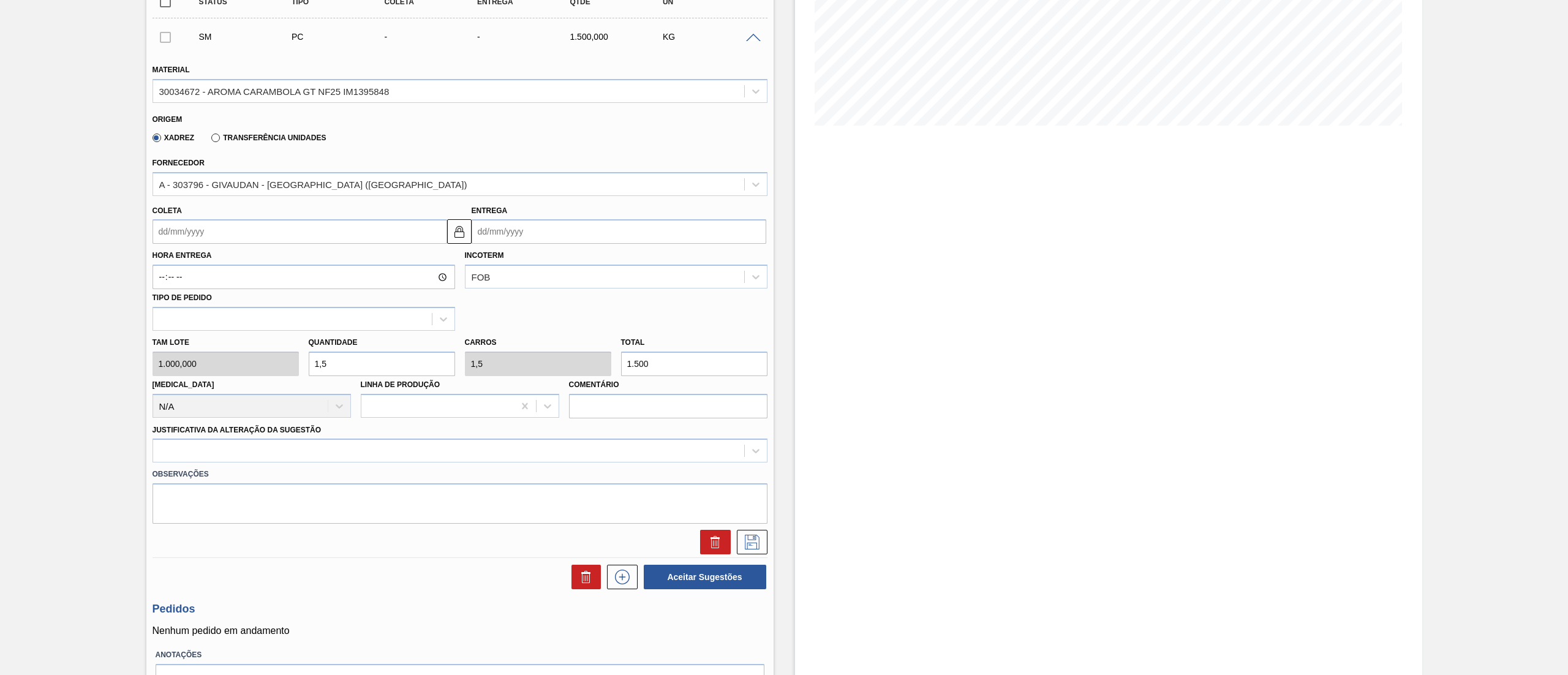
scroll to position [239, 0]
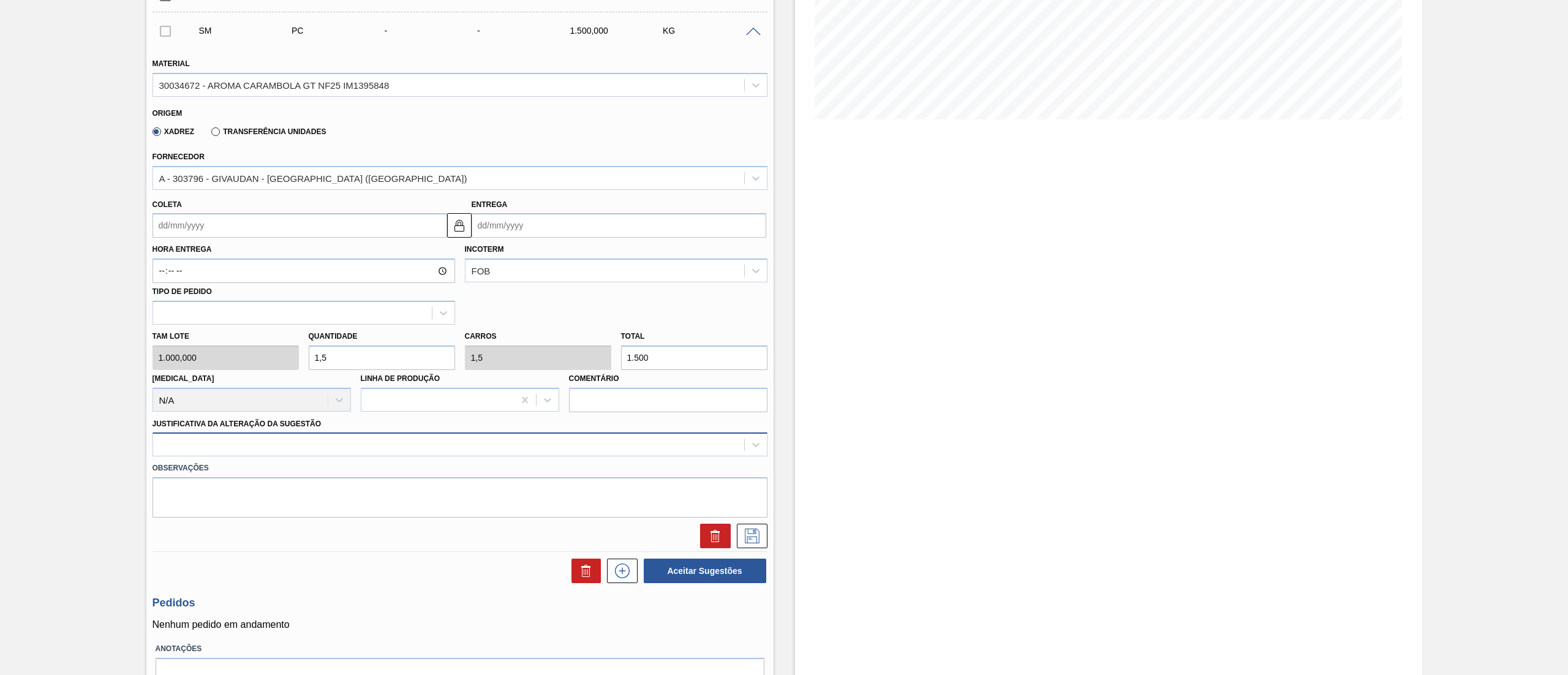
type input "1,5"
click at [214, 452] on div at bounding box center [449, 445] width 591 height 18
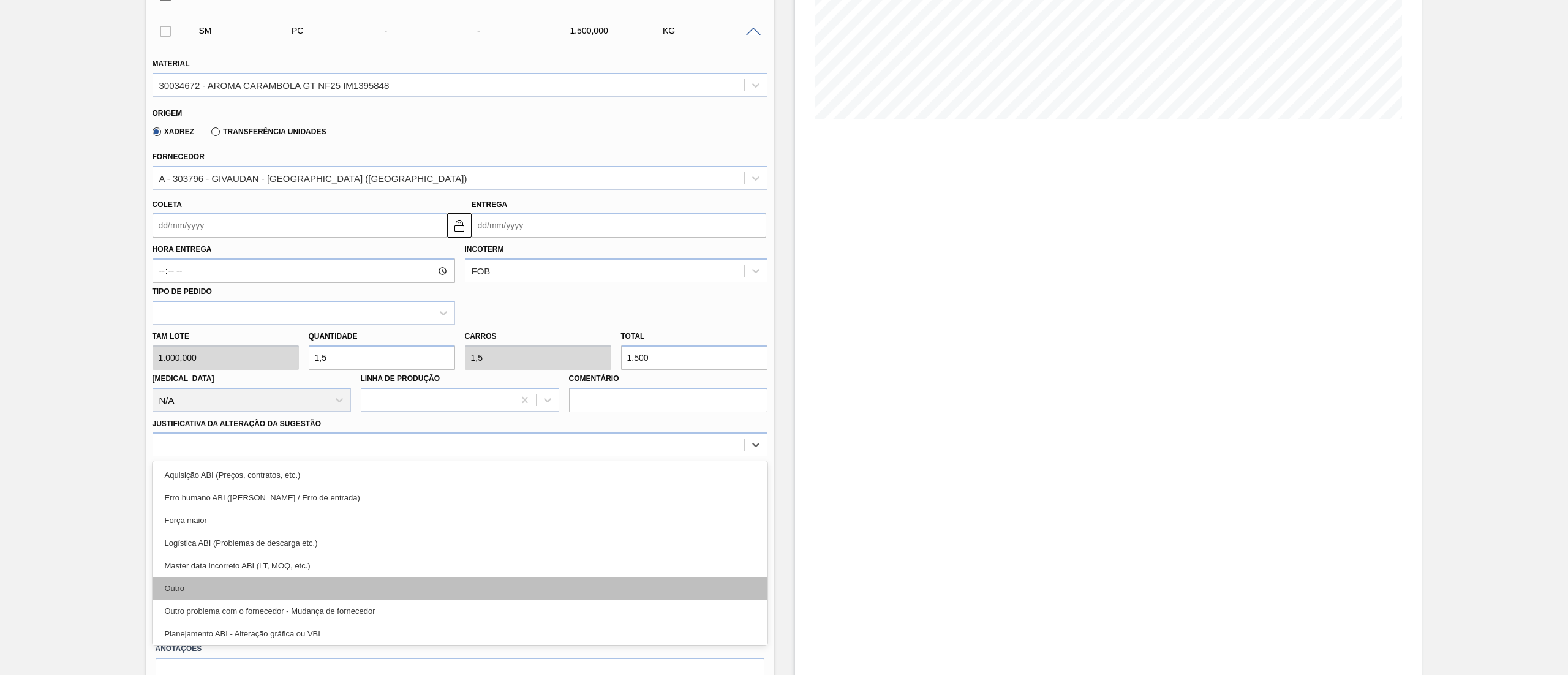
click at [197, 578] on div "Outro" at bounding box center [460, 588] width 615 height 23
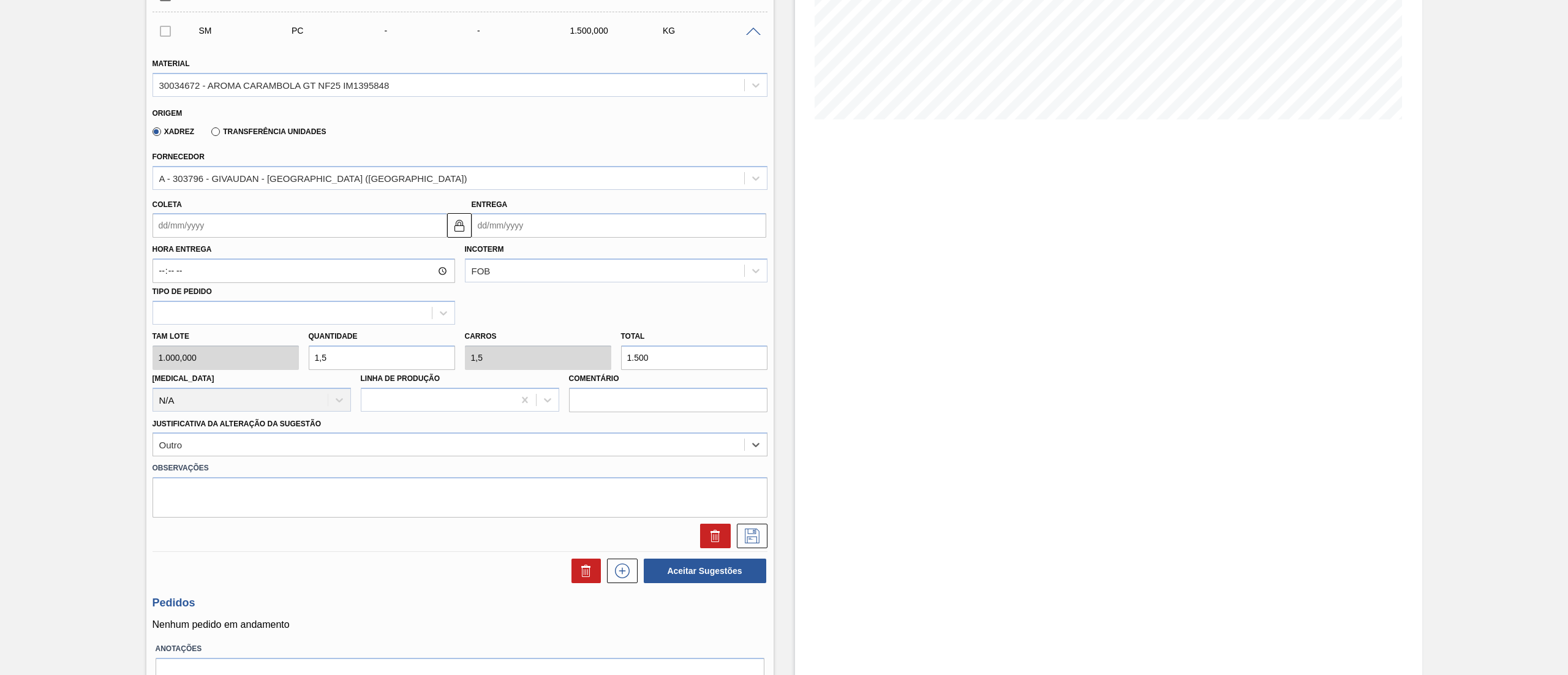
click at [262, 220] on input "Coleta" at bounding box center [299, 226] width 294 height 25
click at [290, 257] on button "Next Month" at bounding box center [290, 255] width 9 height 9
click at [282, 301] on div "1" at bounding box center [285, 294] width 17 height 17
type input "[DATE]"
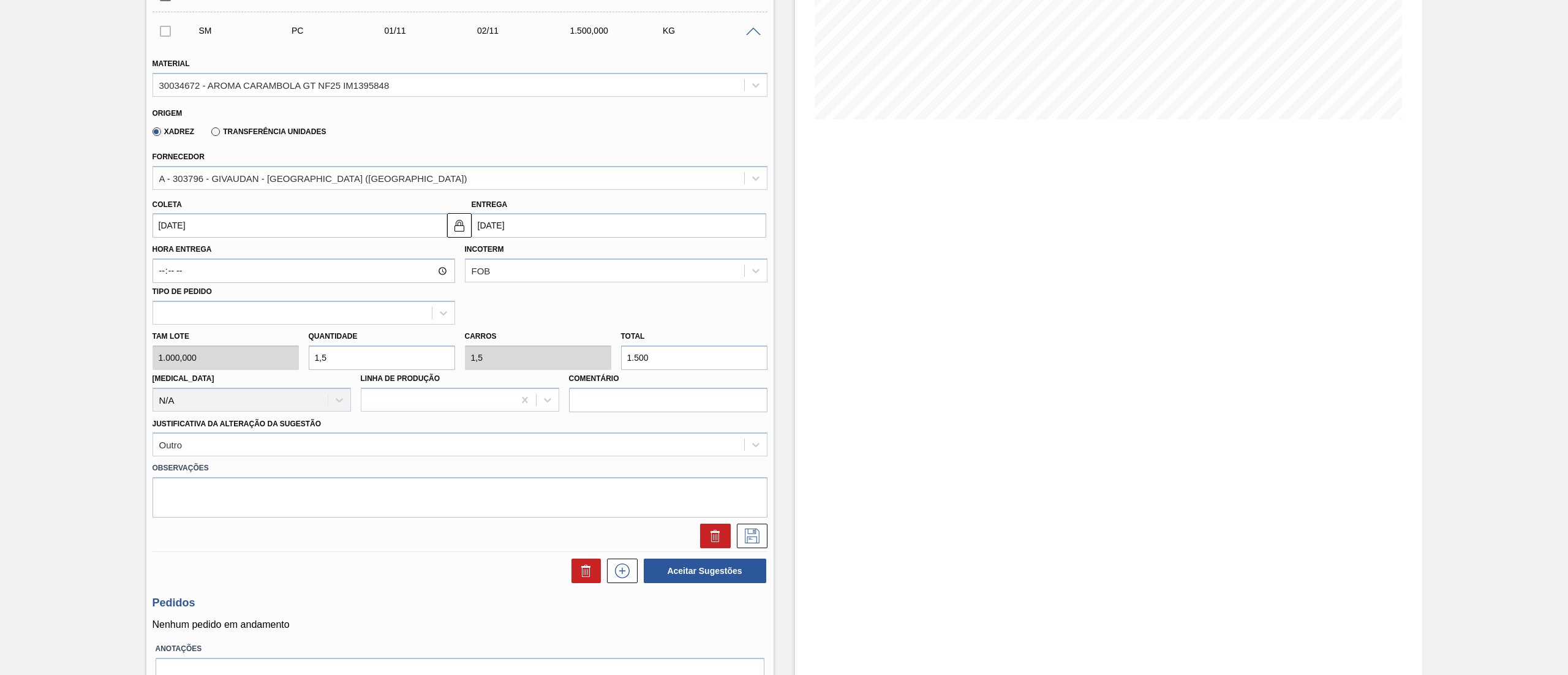
type input "[DATE]"
click at [753, 532] on icon at bounding box center [752, 536] width 20 height 15
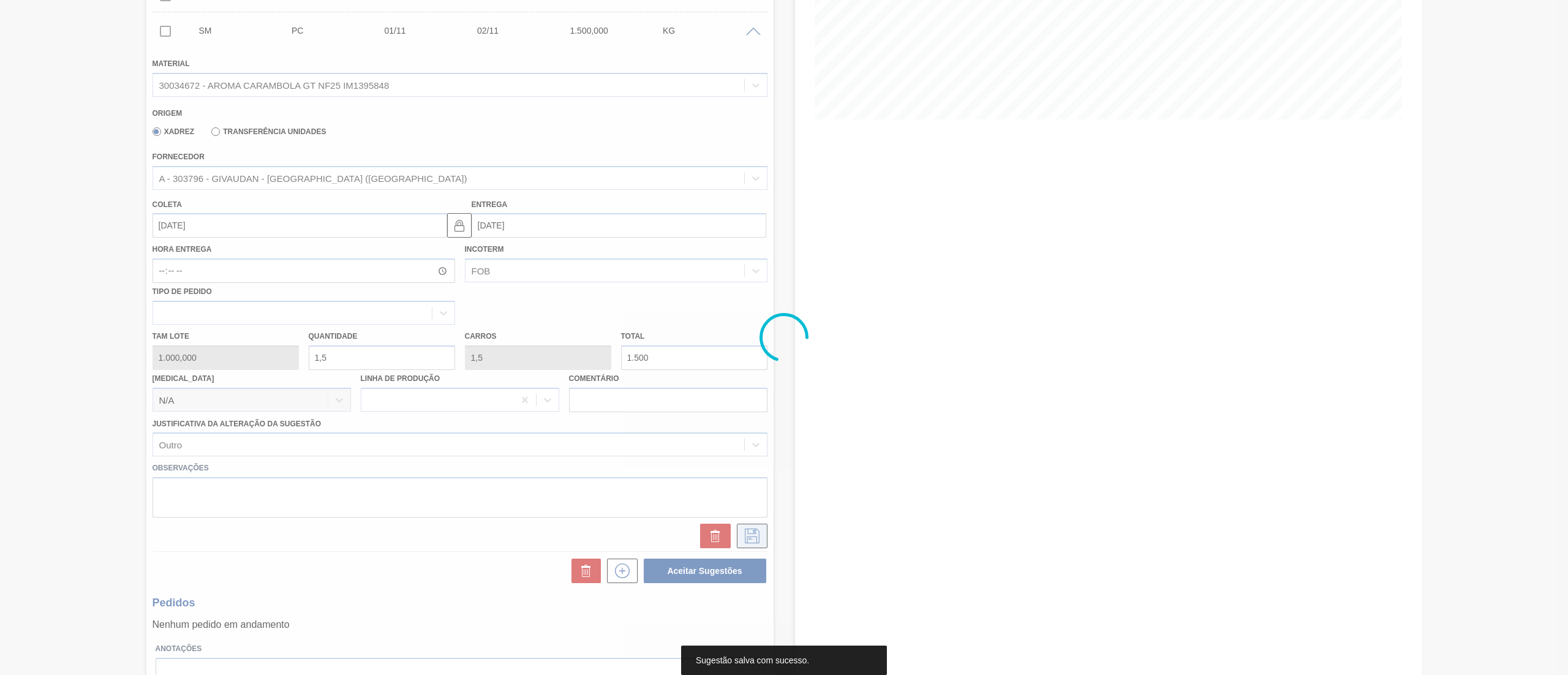
scroll to position [0, 0]
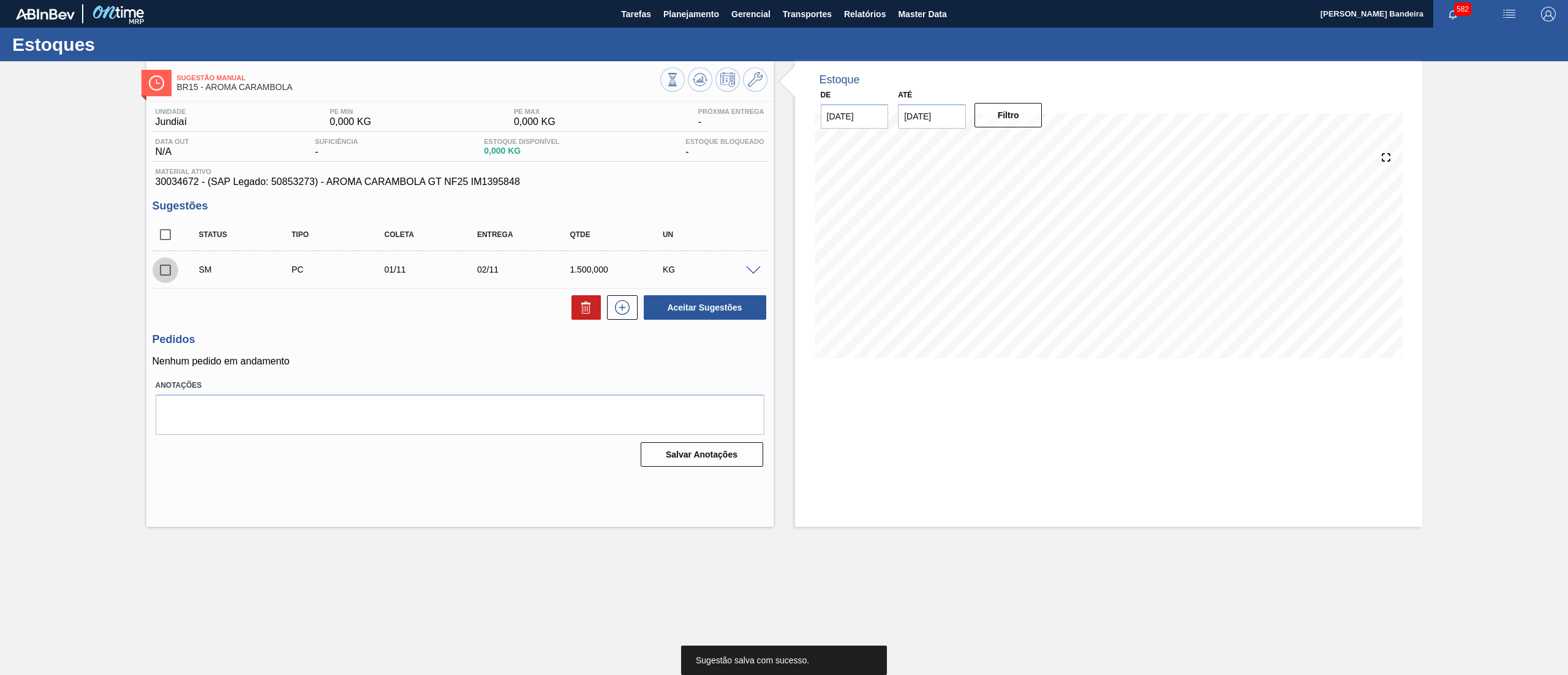
click at [168, 270] on input "checkbox" at bounding box center [165, 270] width 26 height 26
click at [684, 312] on button "Aceitar Sugestões" at bounding box center [704, 307] width 122 height 25
checkbox input "false"
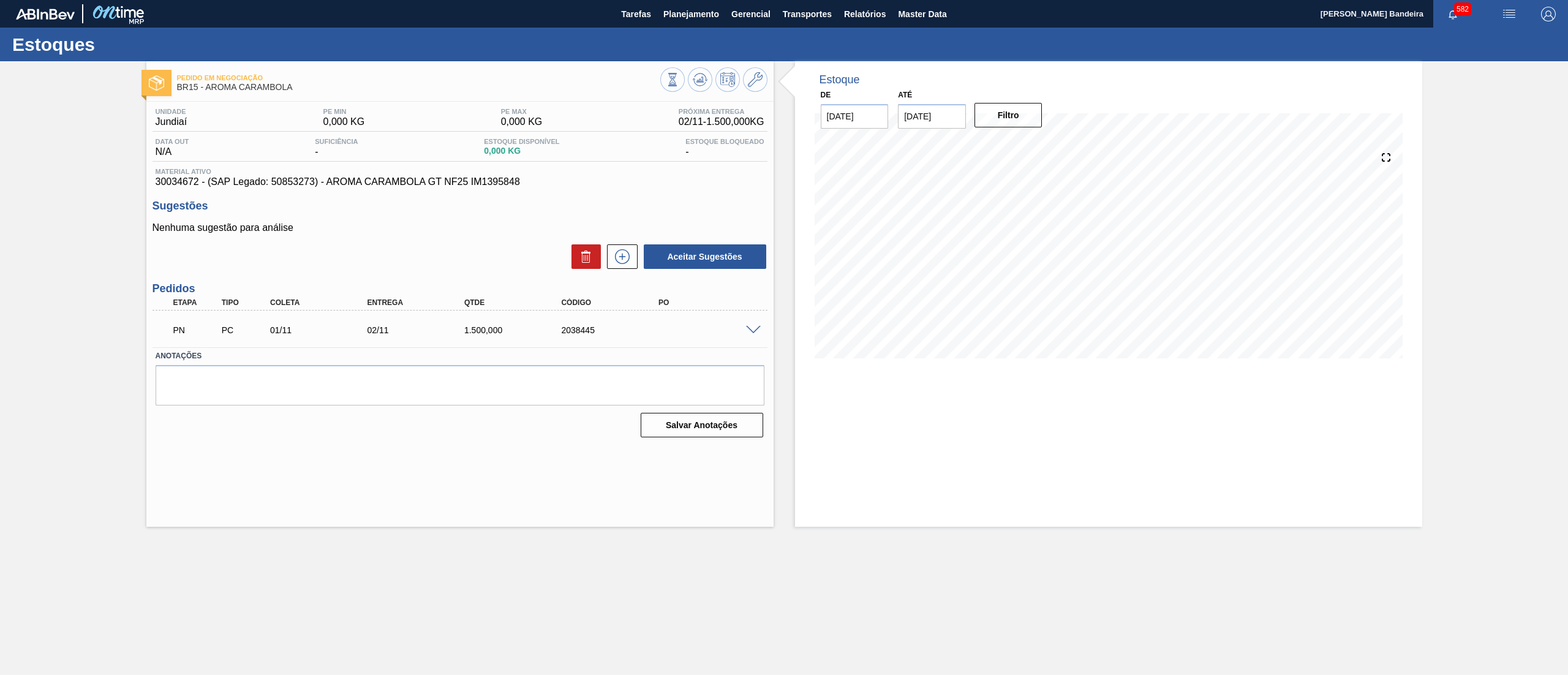
click at [67, 326] on div "Pedido em Negociação BR15 - AROMA CARAMBOLA Unidade Jundiaí PE MIN 0,000 KG PE …" at bounding box center [784, 294] width 1568 height 465
click at [703, 12] on span "Planejamento" at bounding box center [691, 14] width 56 height 15
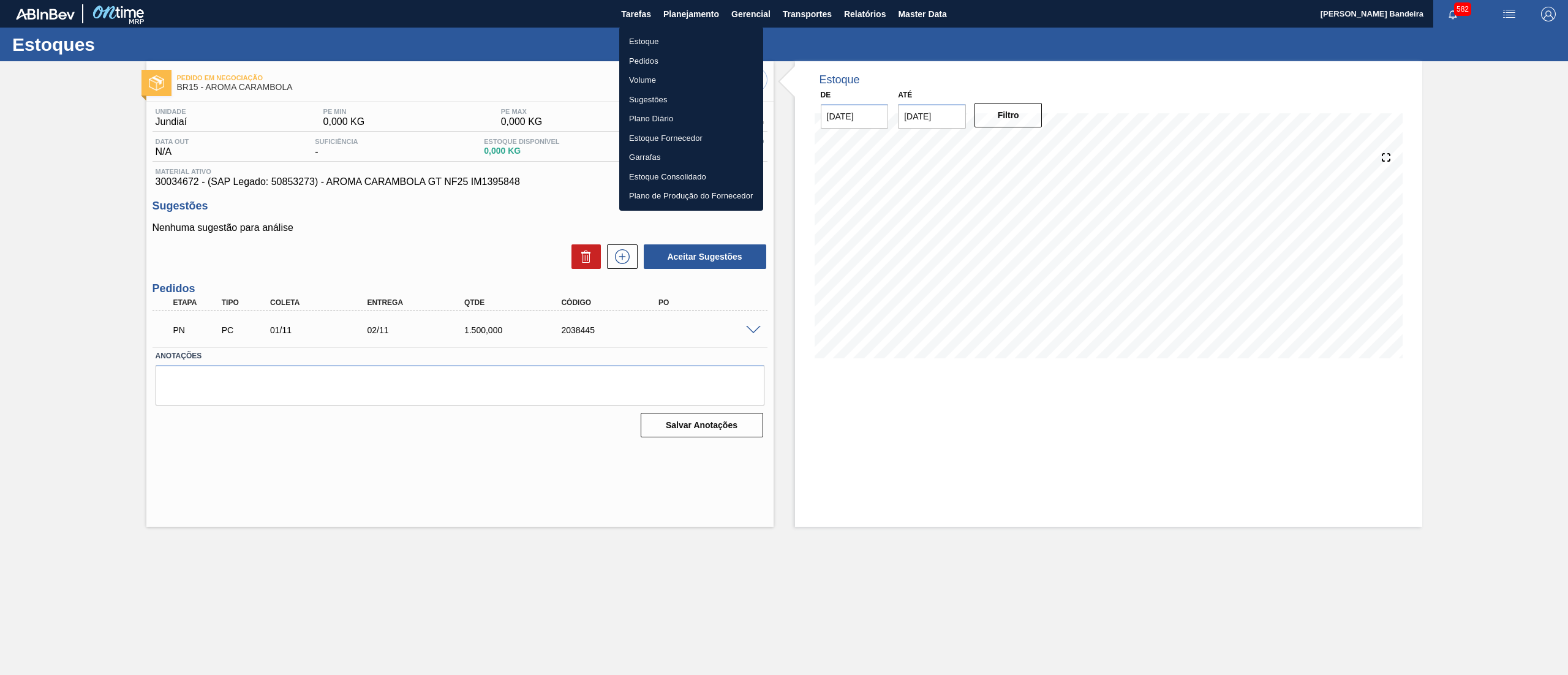
click at [661, 42] on li "Estoque" at bounding box center [691, 42] width 144 height 20
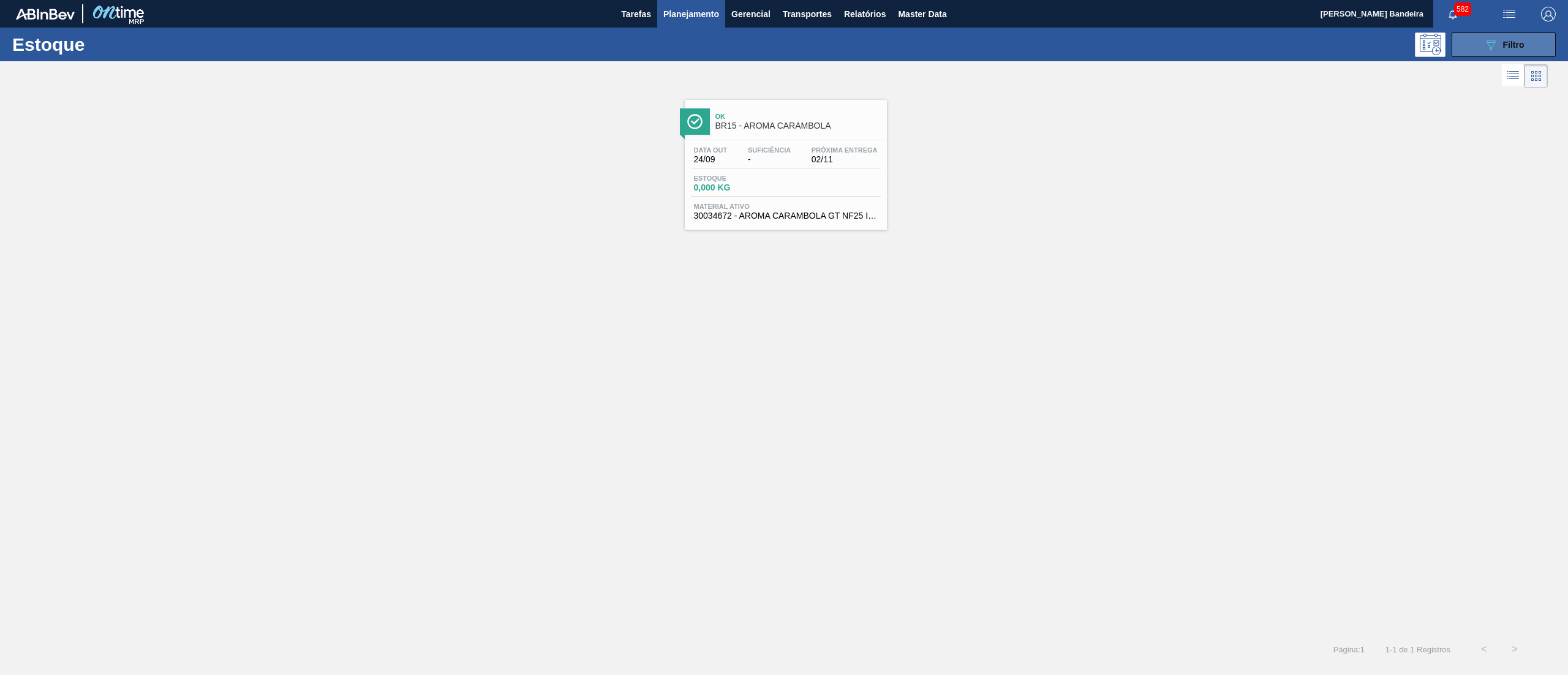
click at [1481, 49] on button "089F7B8B-B2A5-4AFE-B5C0-19BA573D28AC Filtro" at bounding box center [1503, 45] width 104 height 25
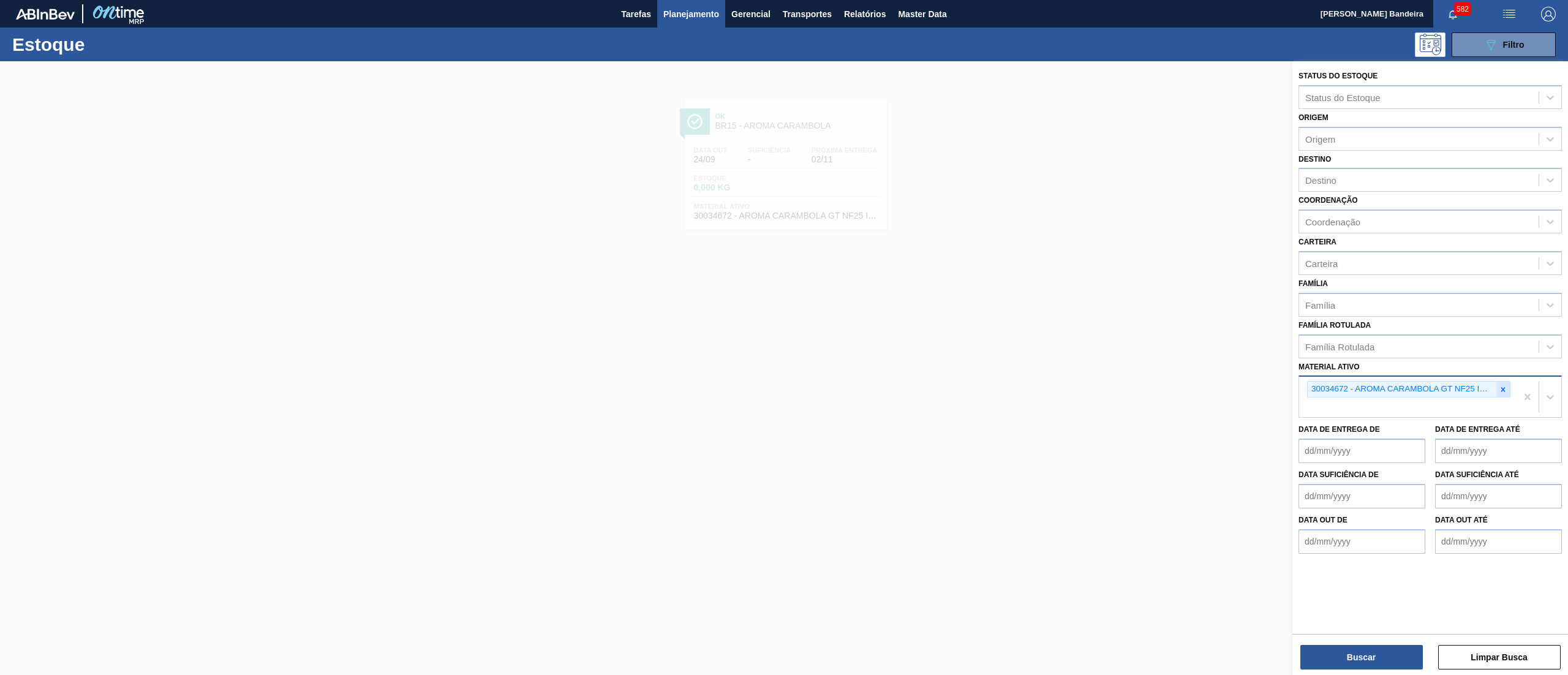
click at [1500, 385] on icon at bounding box center [1503, 390] width 9 height 9
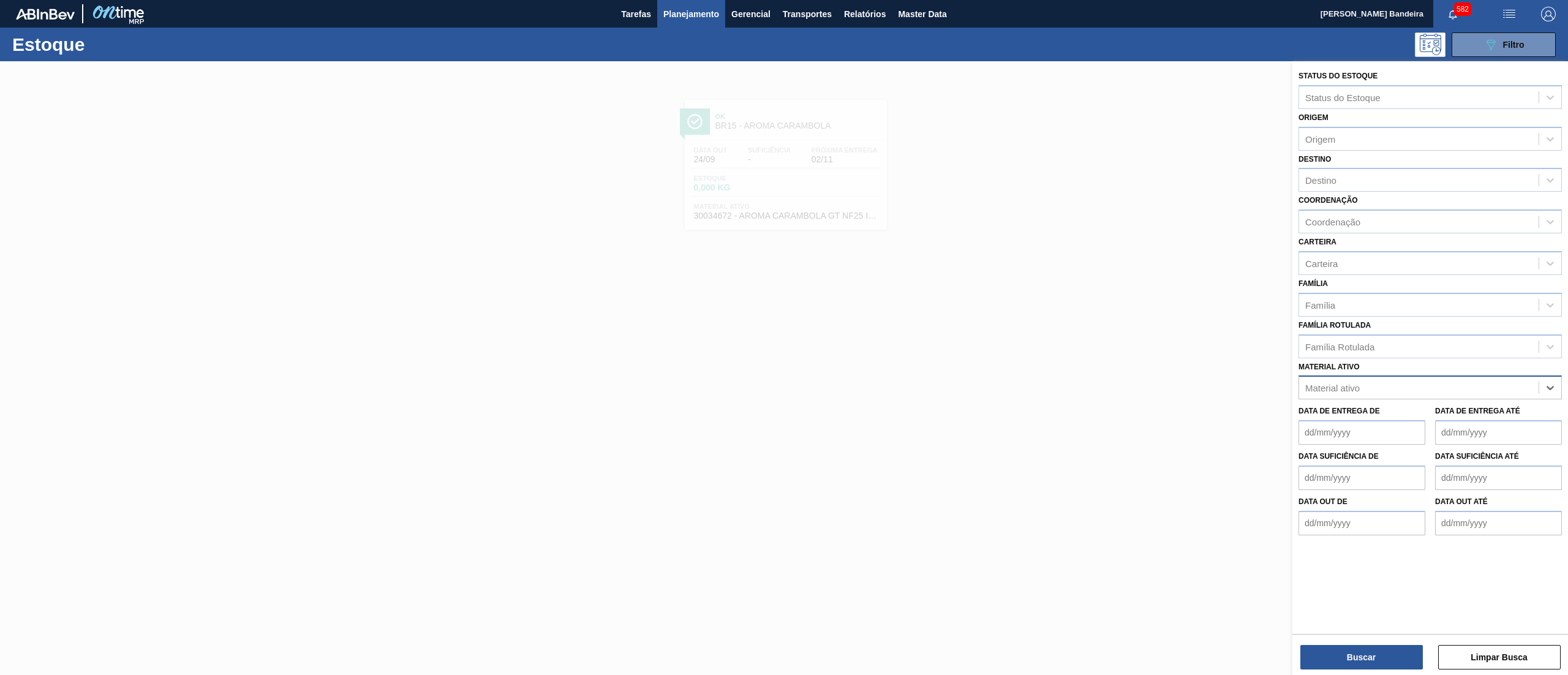
paste ativo "30029207"
type ativo "30029207"
click at [1441, 416] on div "30029207 - AROMA GIN TROP BOMBONA 25KG" at bounding box center [1430, 418] width 264 height 23
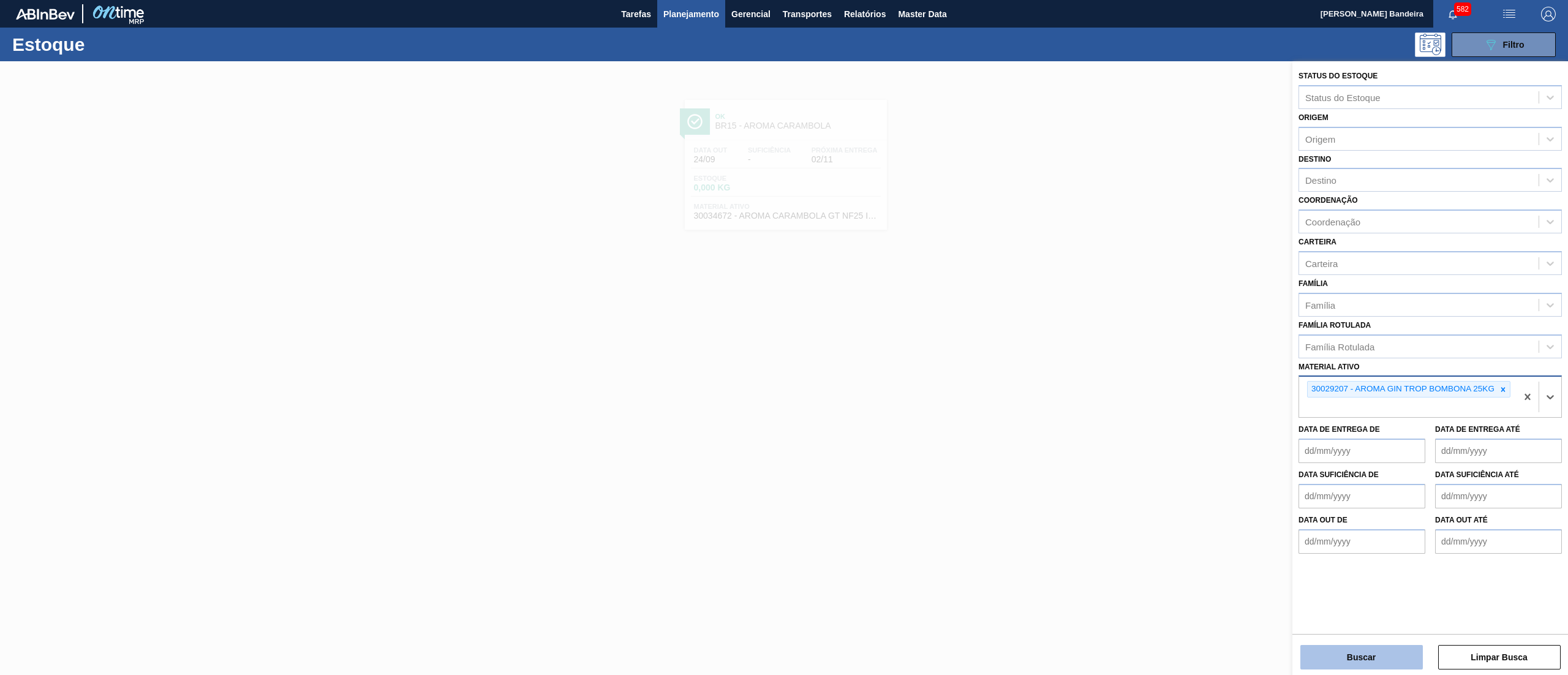
click at [1348, 656] on button "Buscar" at bounding box center [1361, 657] width 122 height 25
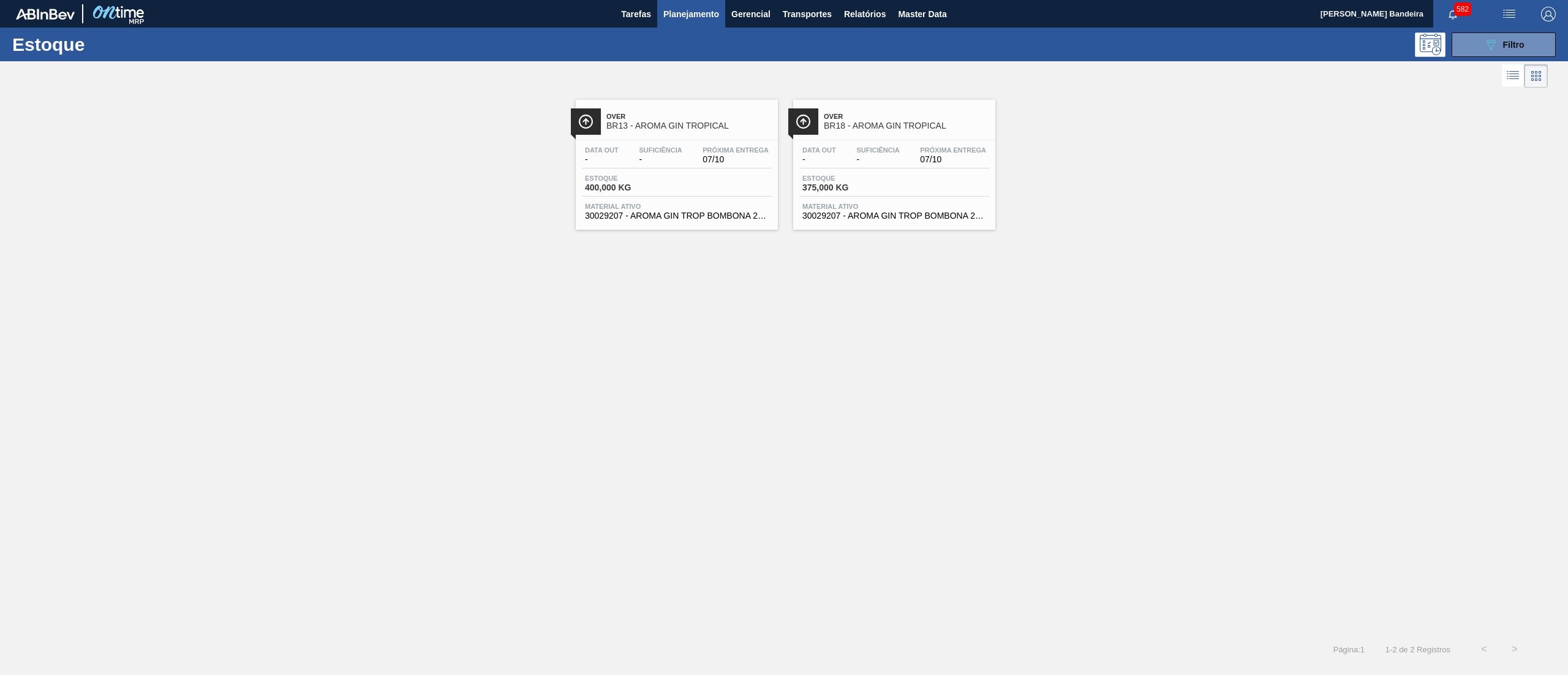
click at [666, 225] on div "Over BR13 - AROMA GIN TROPICAL Data out - Suficiência - Próxima Entrega 07/10 E…" at bounding box center [677, 164] width 202 height 130
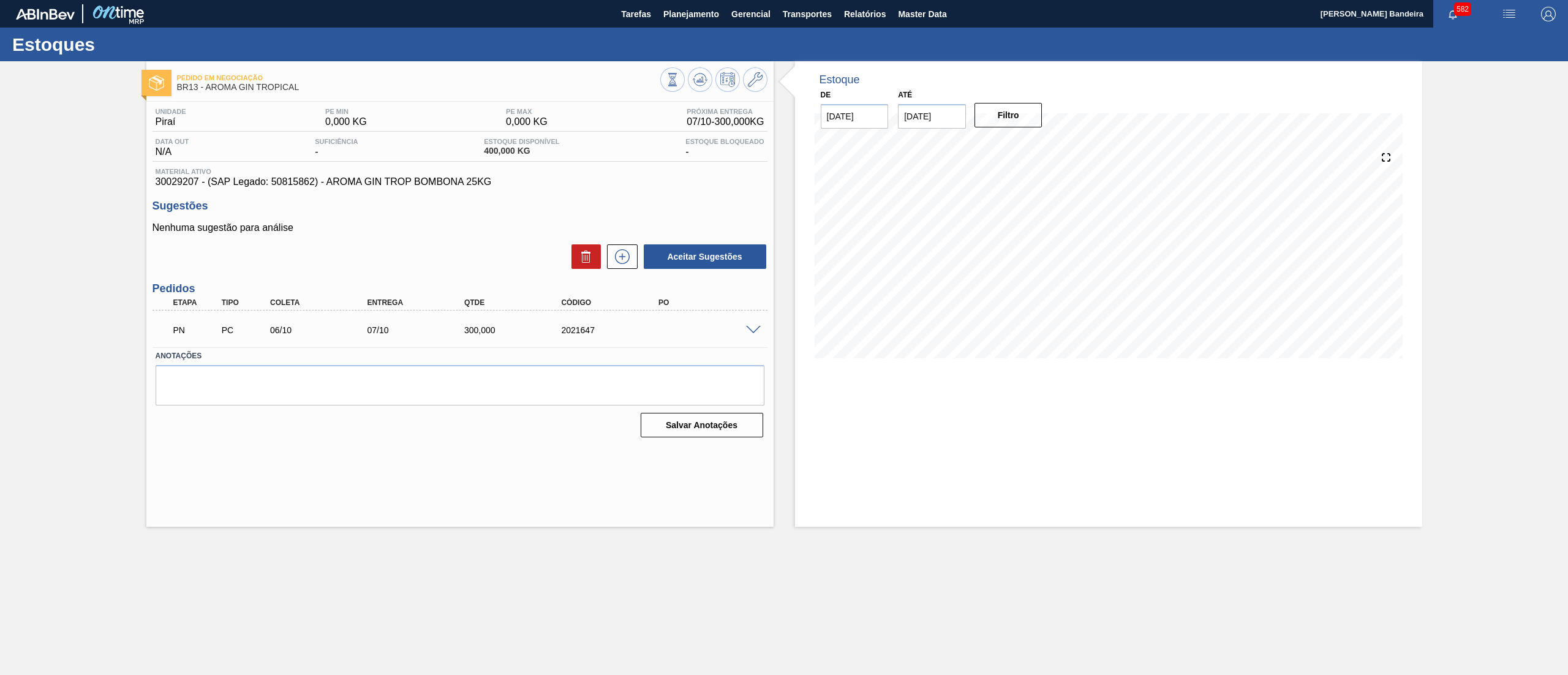
click at [747, 328] on span at bounding box center [754, 330] width 15 height 9
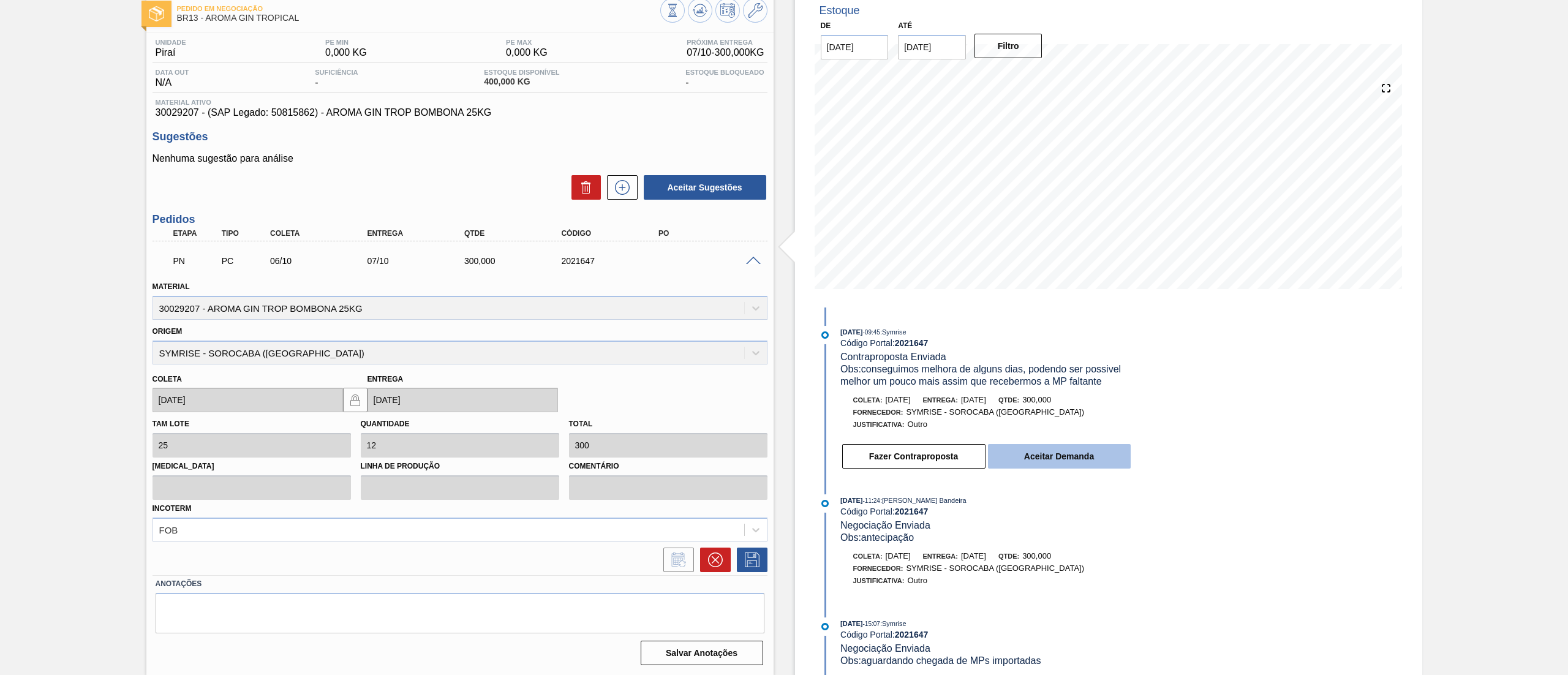
click at [1052, 452] on button "Aceitar Demanda" at bounding box center [1059, 456] width 143 height 25
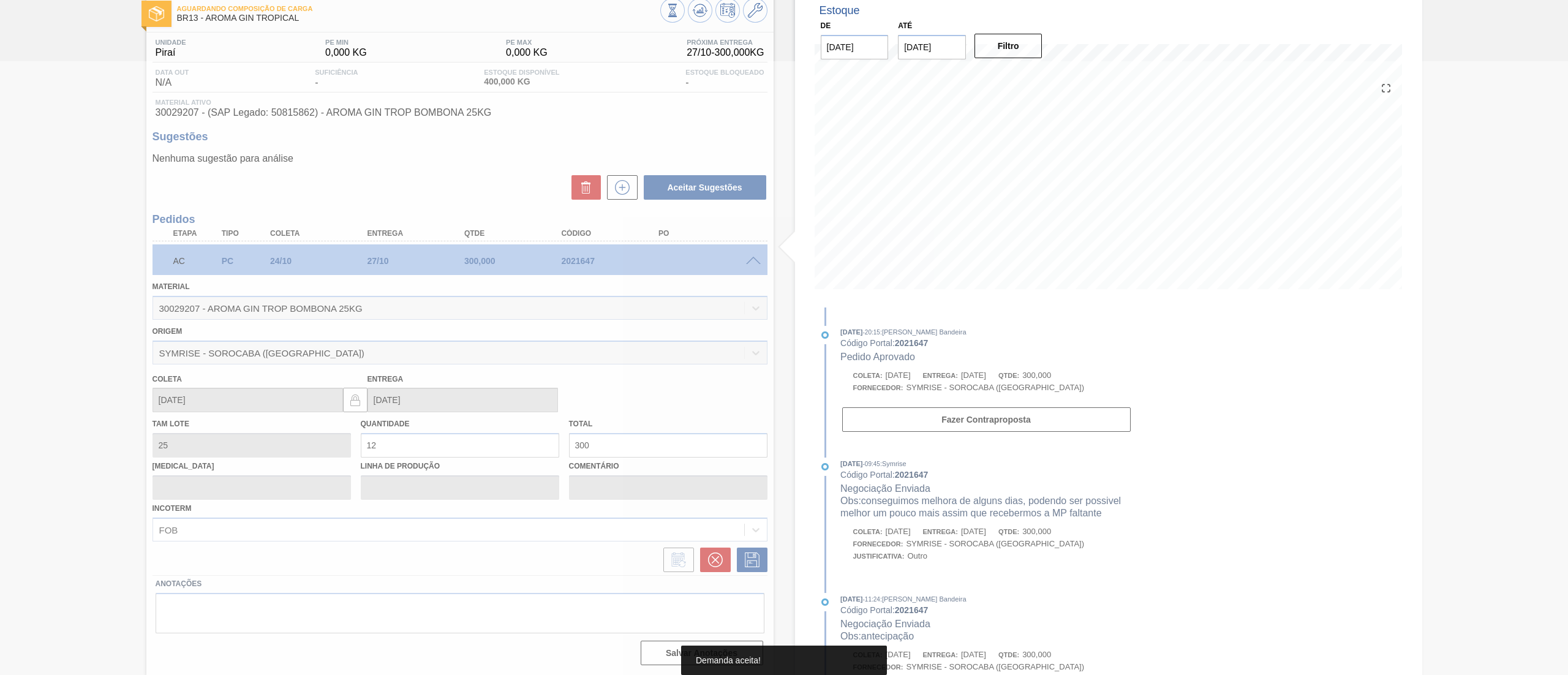
type input "[DATE]"
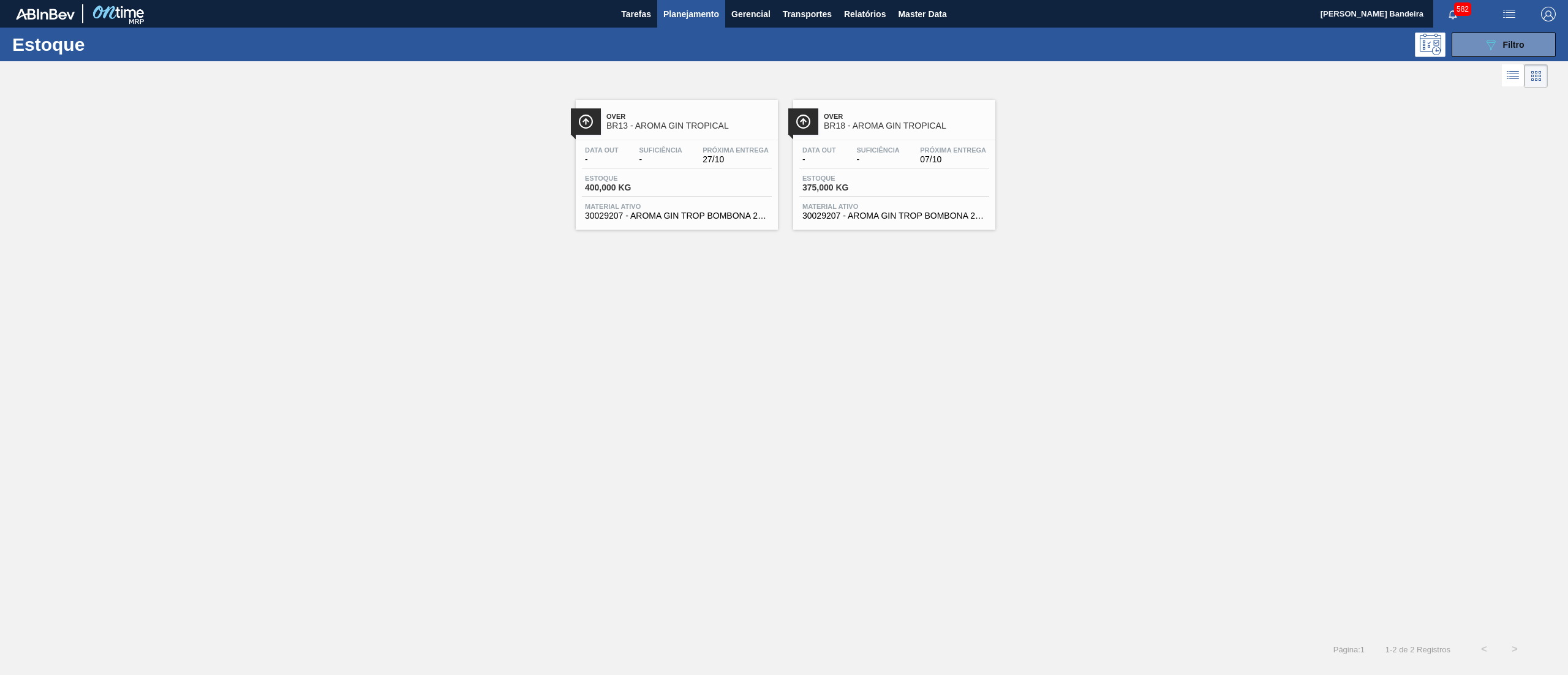
click at [868, 224] on div "Data out - Suficiência - Próxima Entrega 07/10 Estoque 375,000 KG Material ativ…" at bounding box center [894, 182] width 202 height 84
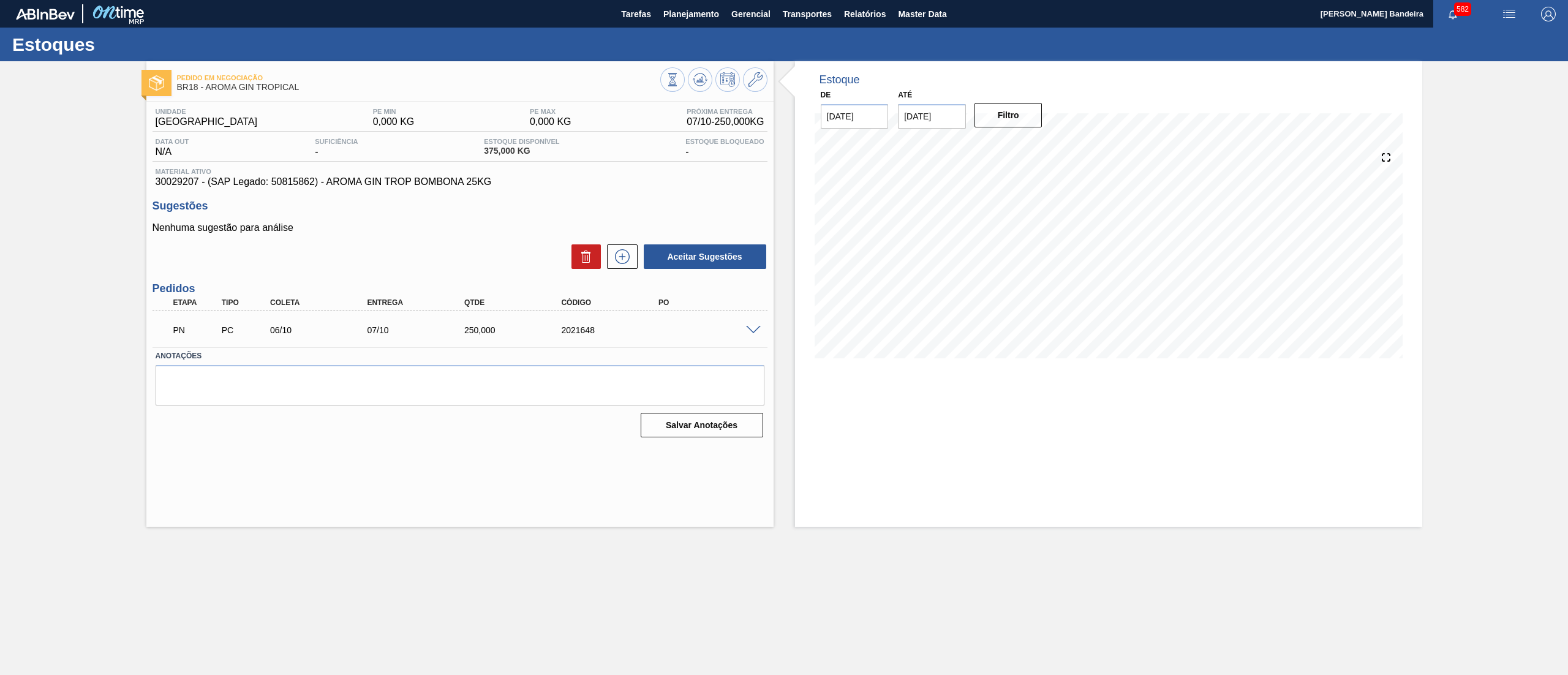
click at [755, 325] on div at bounding box center [755, 329] width 25 height 9
click at [751, 326] on span at bounding box center [754, 330] width 15 height 9
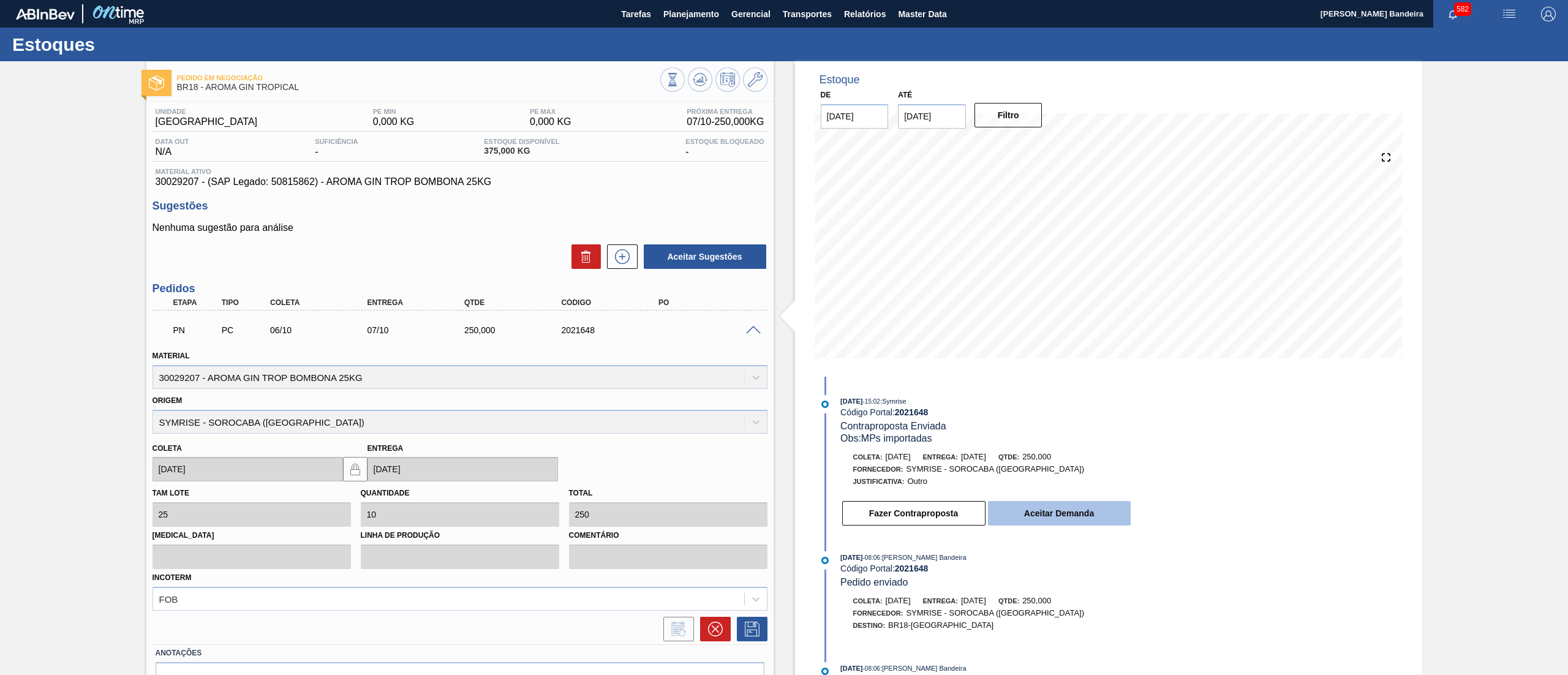
click at [1066, 512] on button "Aceitar Demanda" at bounding box center [1059, 513] width 143 height 25
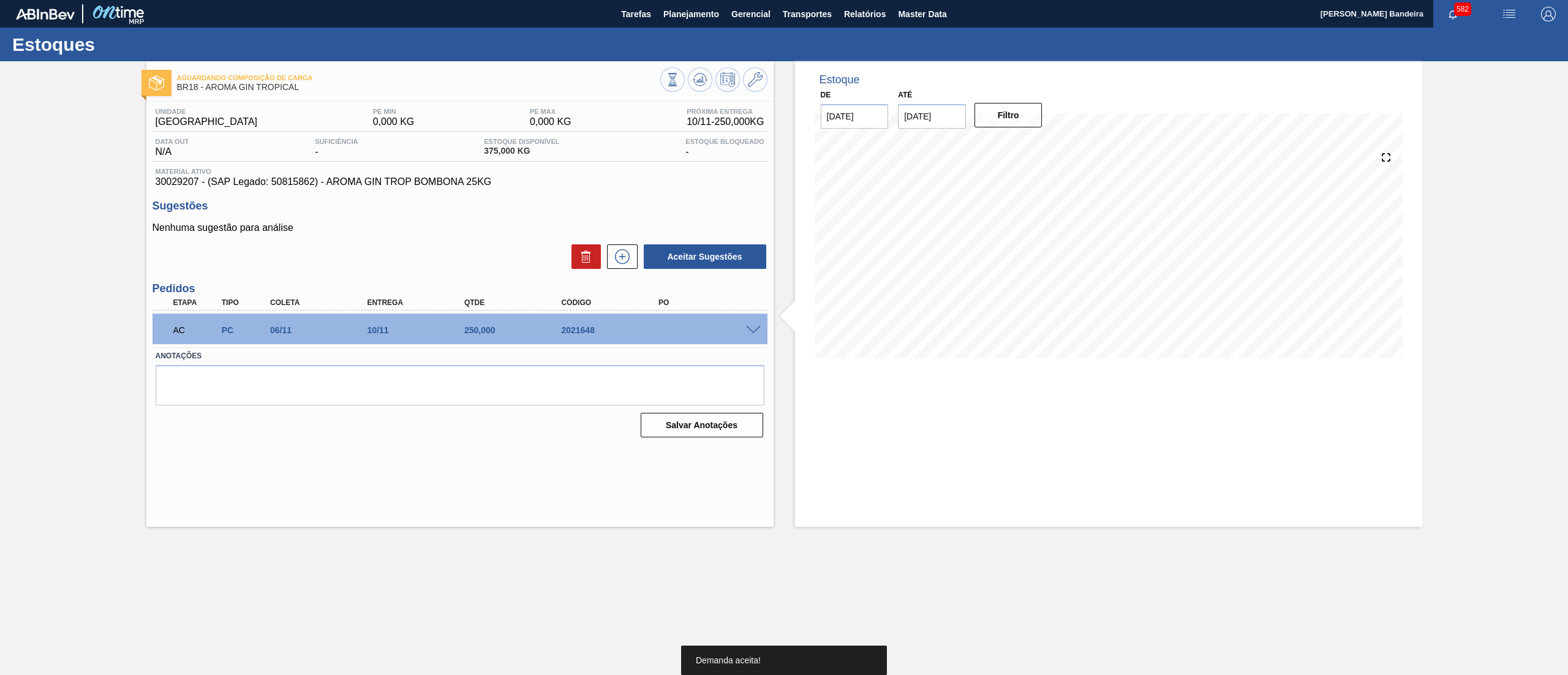
click at [748, 326] on span at bounding box center [754, 330] width 15 height 9
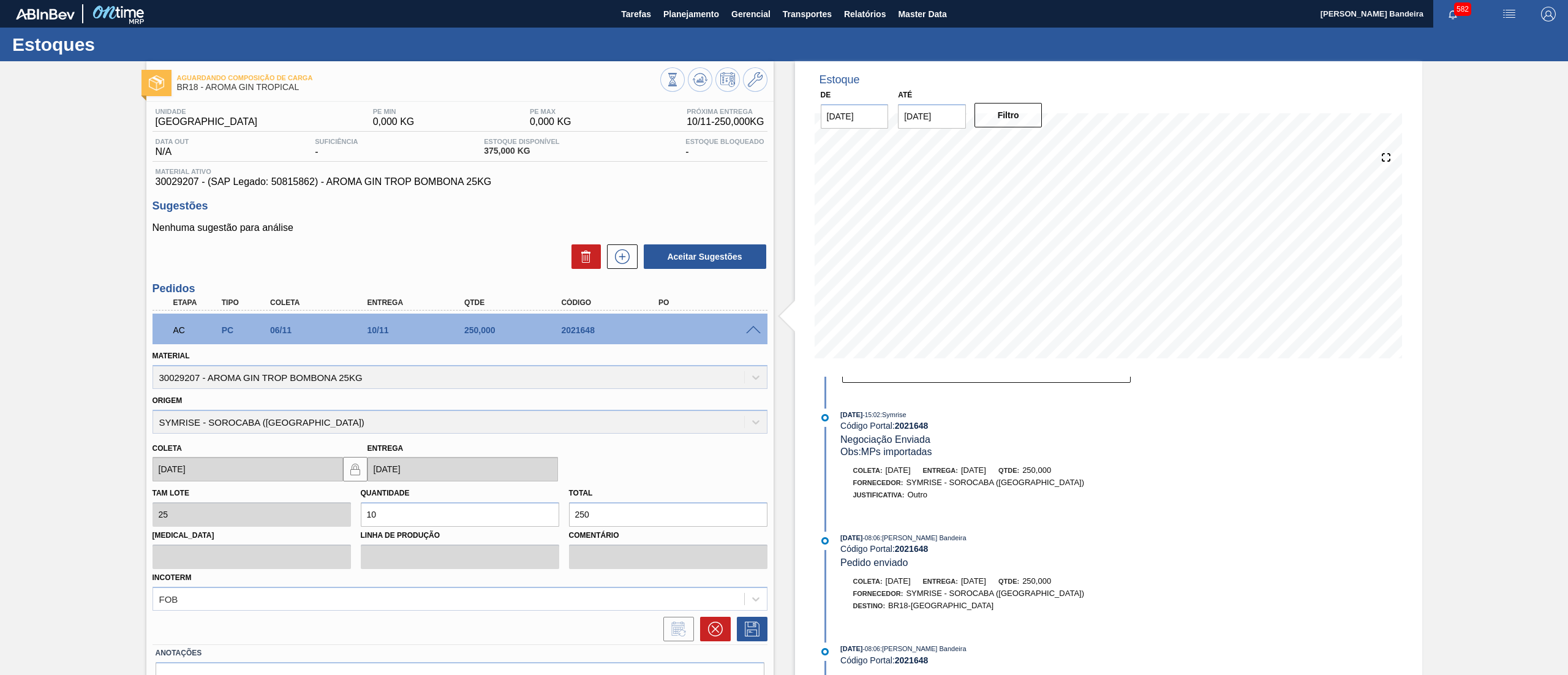
scroll to position [69, 0]
